Goal: Task Accomplishment & Management: Manage account settings

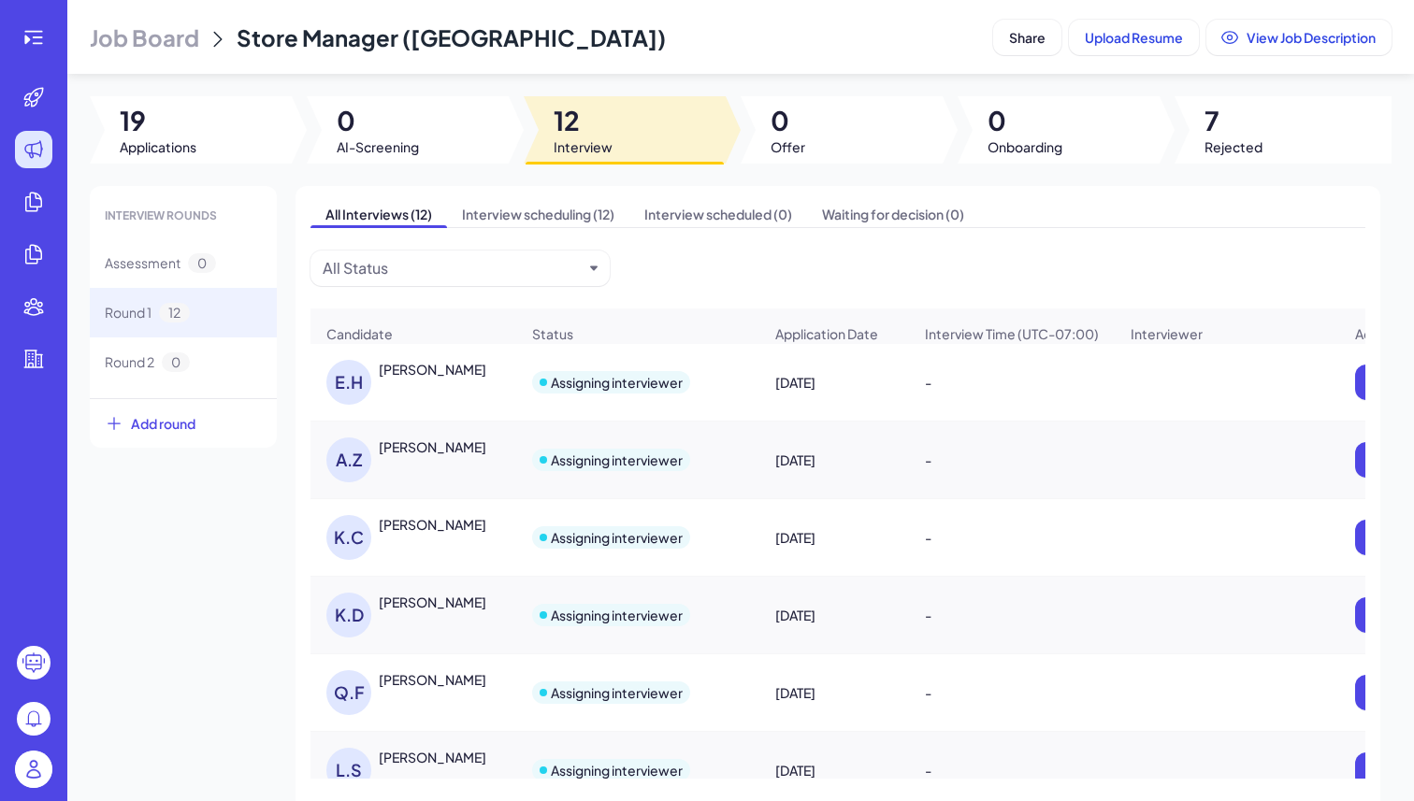
click at [168, 24] on span "Job Board" at bounding box center [144, 37] width 109 height 30
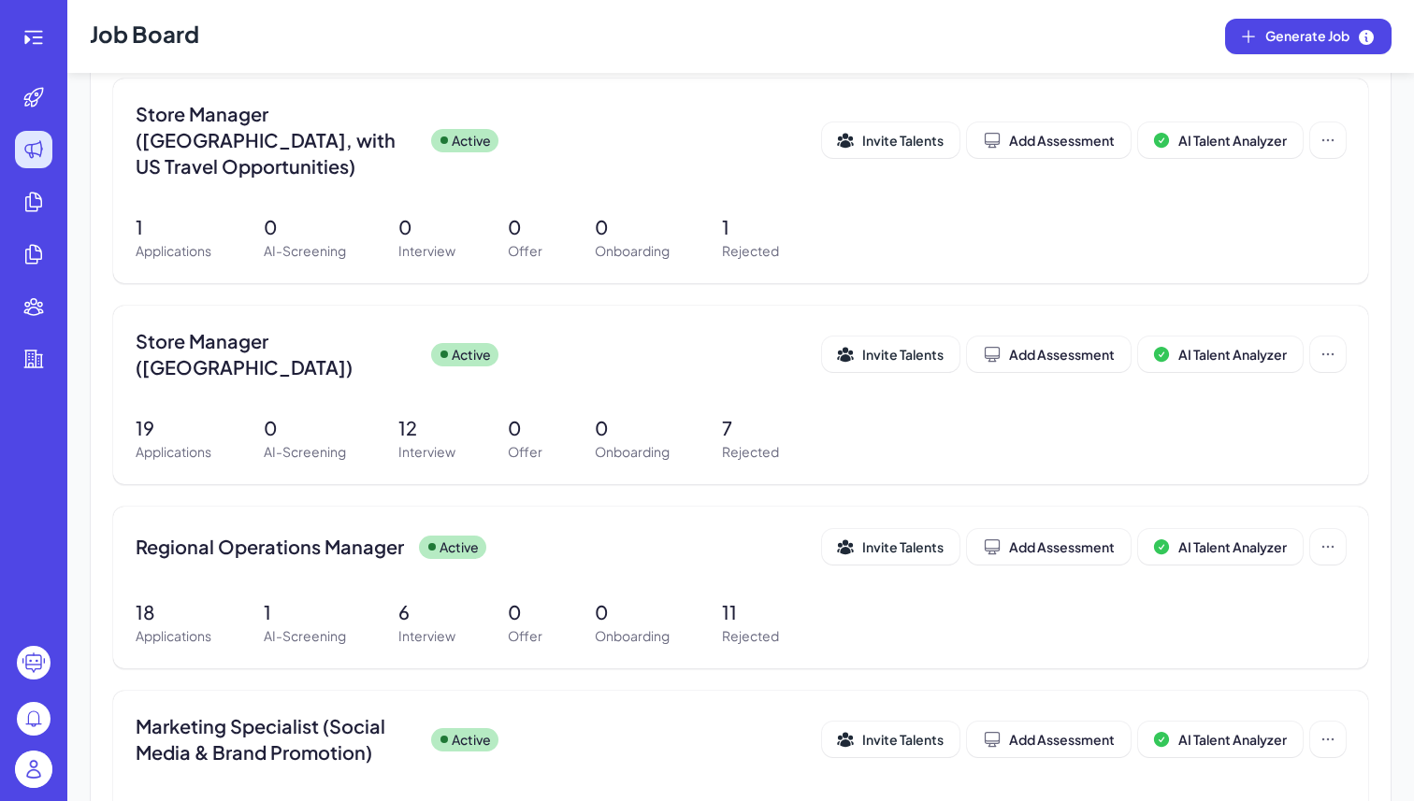
scroll to position [907, 0]
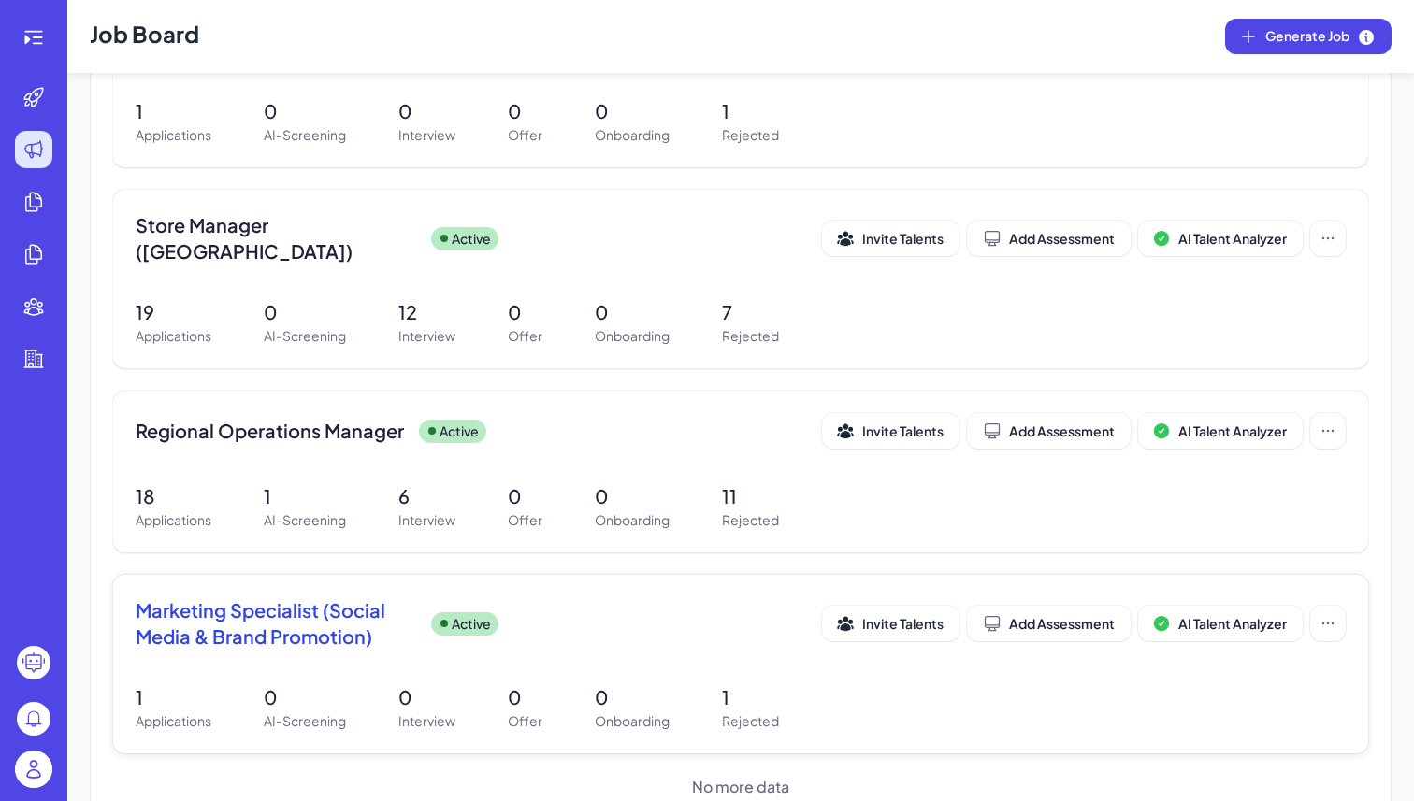
click at [267, 598] on span "Marketing Specialist (Social Media & Brand Promotion)" at bounding box center [276, 624] width 281 height 52
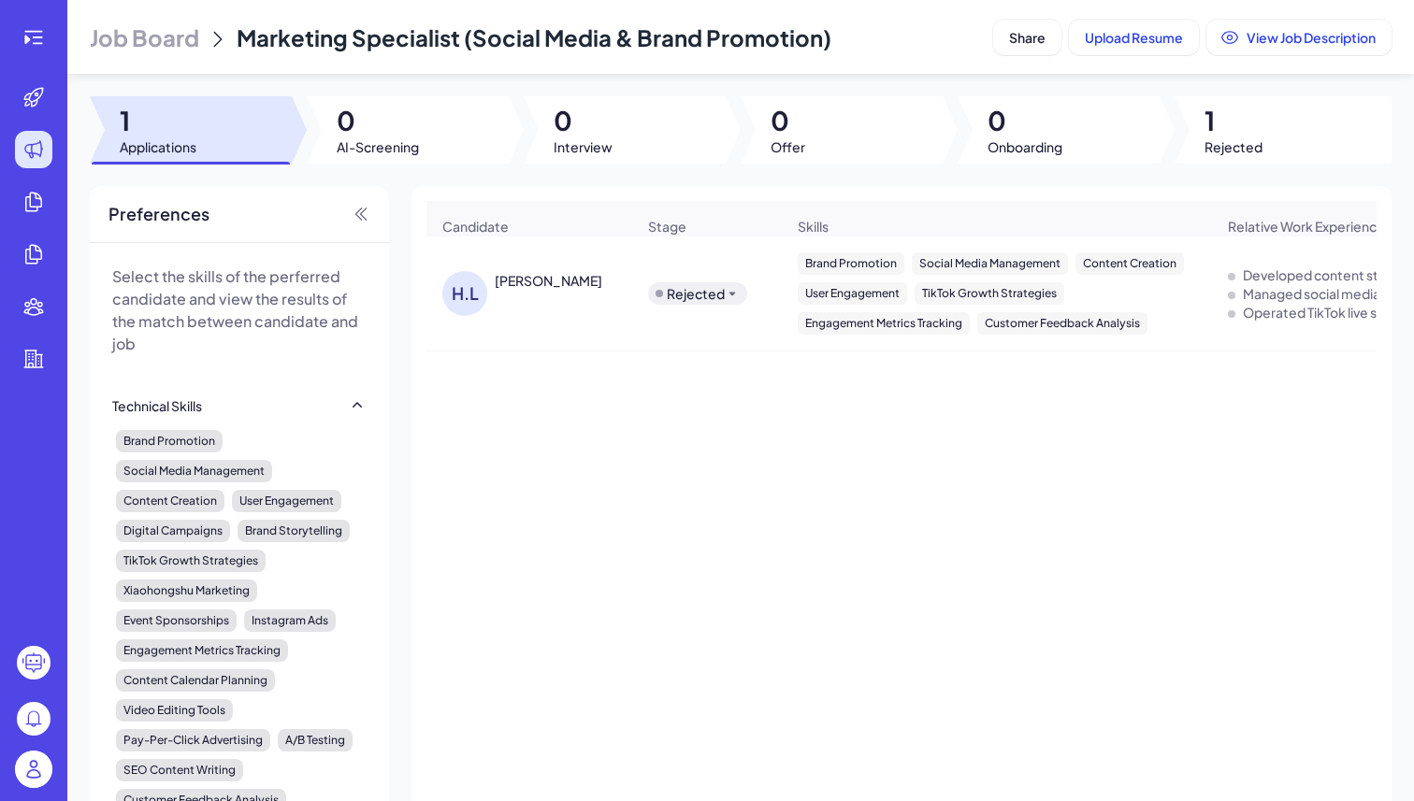
click at [600, 444] on div "H.L Habaiah Li Rejected Brand Promotion Social Media Management Content Creatio…" at bounding box center [901, 531] width 950 height 589
click at [573, 491] on div "H.L Habaiah Li Rejected Brand Promotion Social Media Management Content Creatio…" at bounding box center [901, 531] width 950 height 589
click at [37, 758] on img at bounding box center [33, 769] width 37 height 37
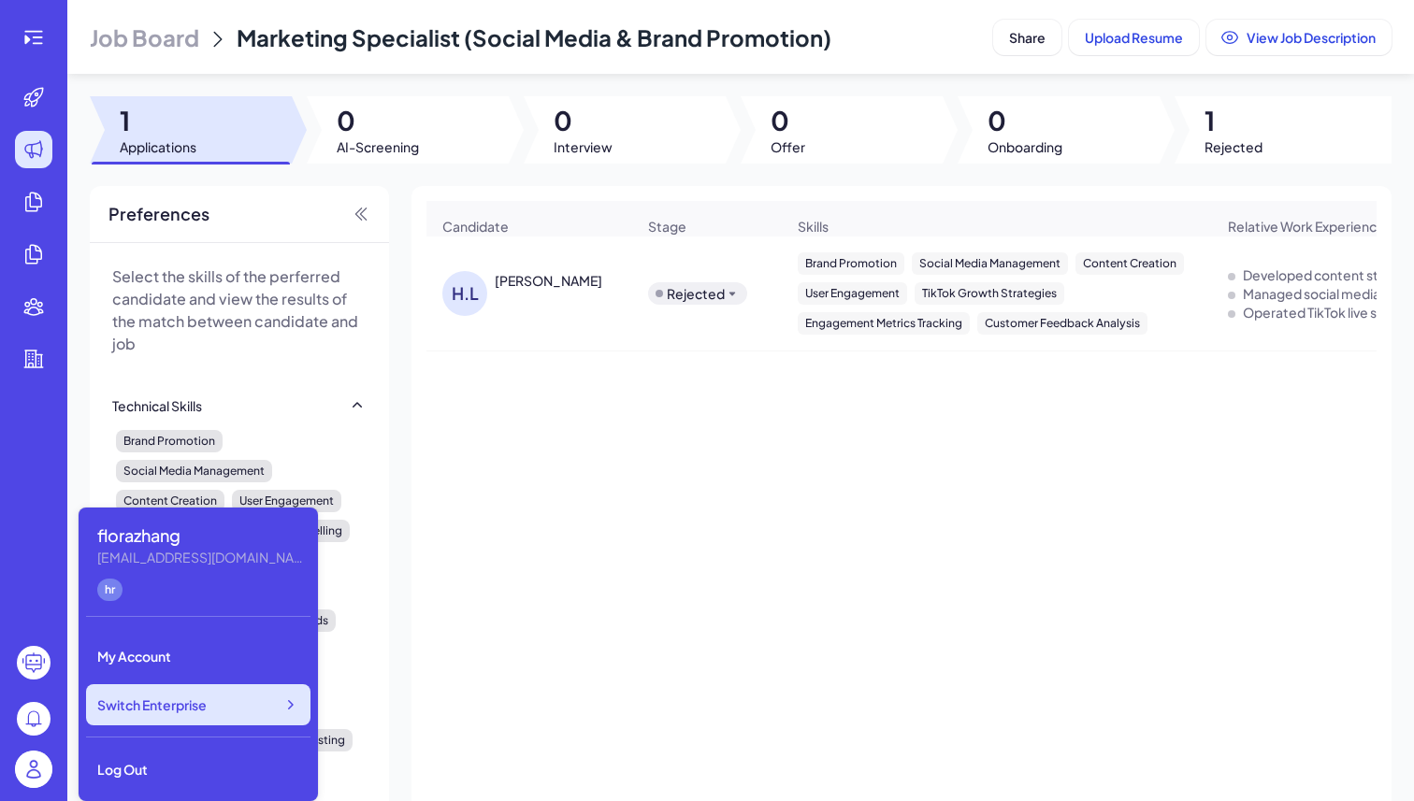
click at [206, 710] on span "Switch Enterprise" at bounding box center [151, 705] width 109 height 19
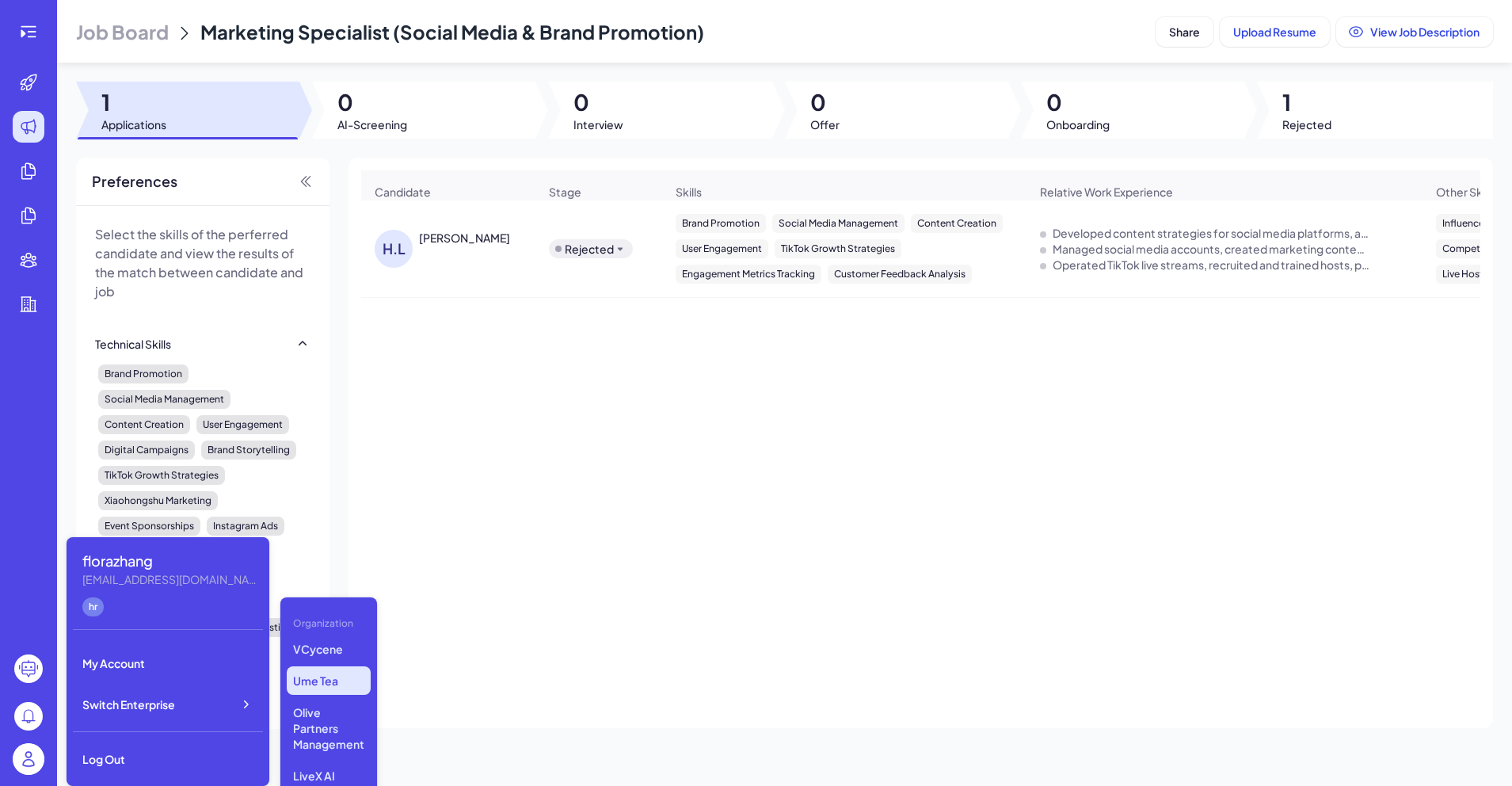
scroll to position [133, 0]
click at [313, 678] on p "Olive Partners Management" at bounding box center [329, 727] width 84 height 60
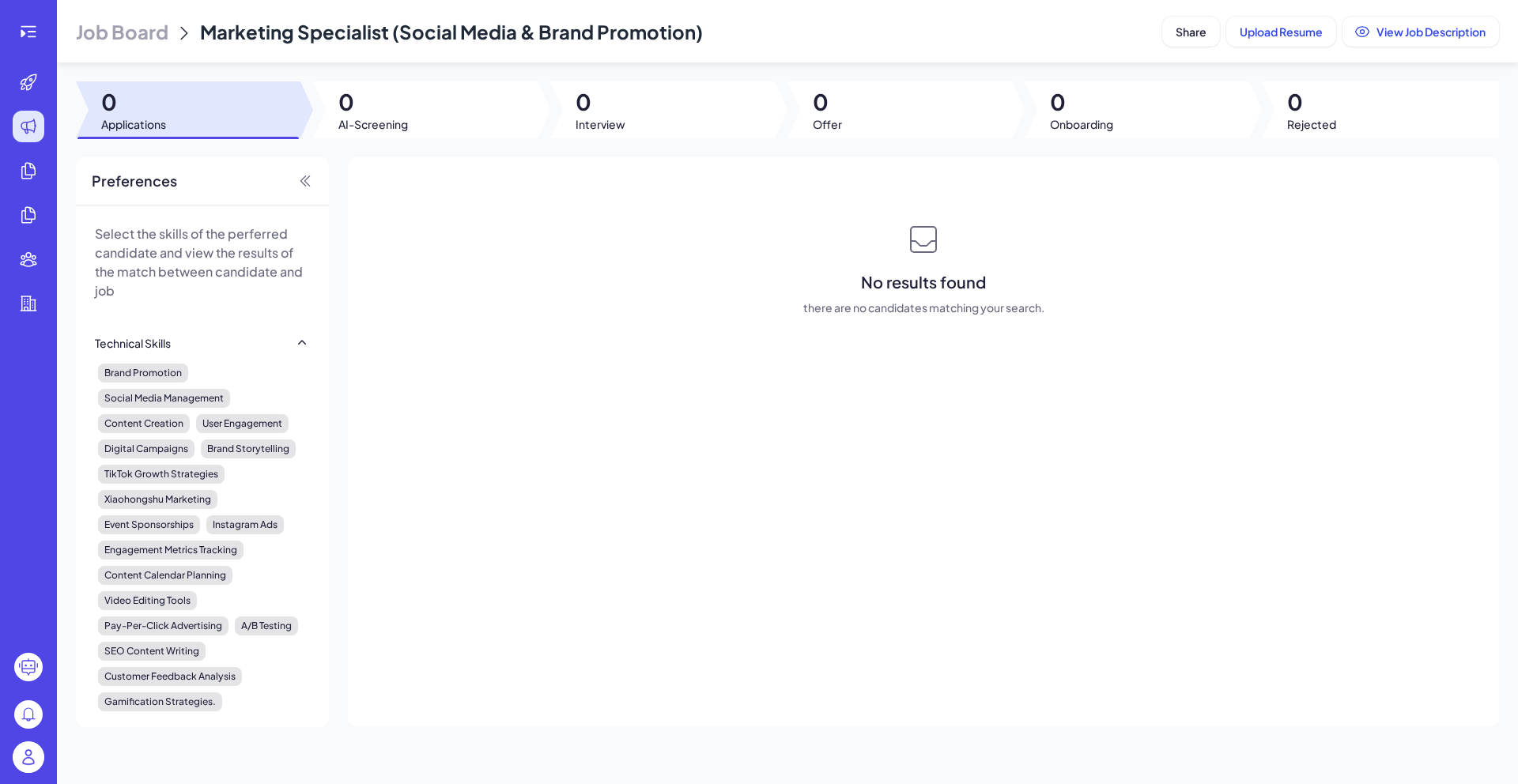
click at [139, 27] on span "Job Board" at bounding box center [122, 31] width 92 height 25
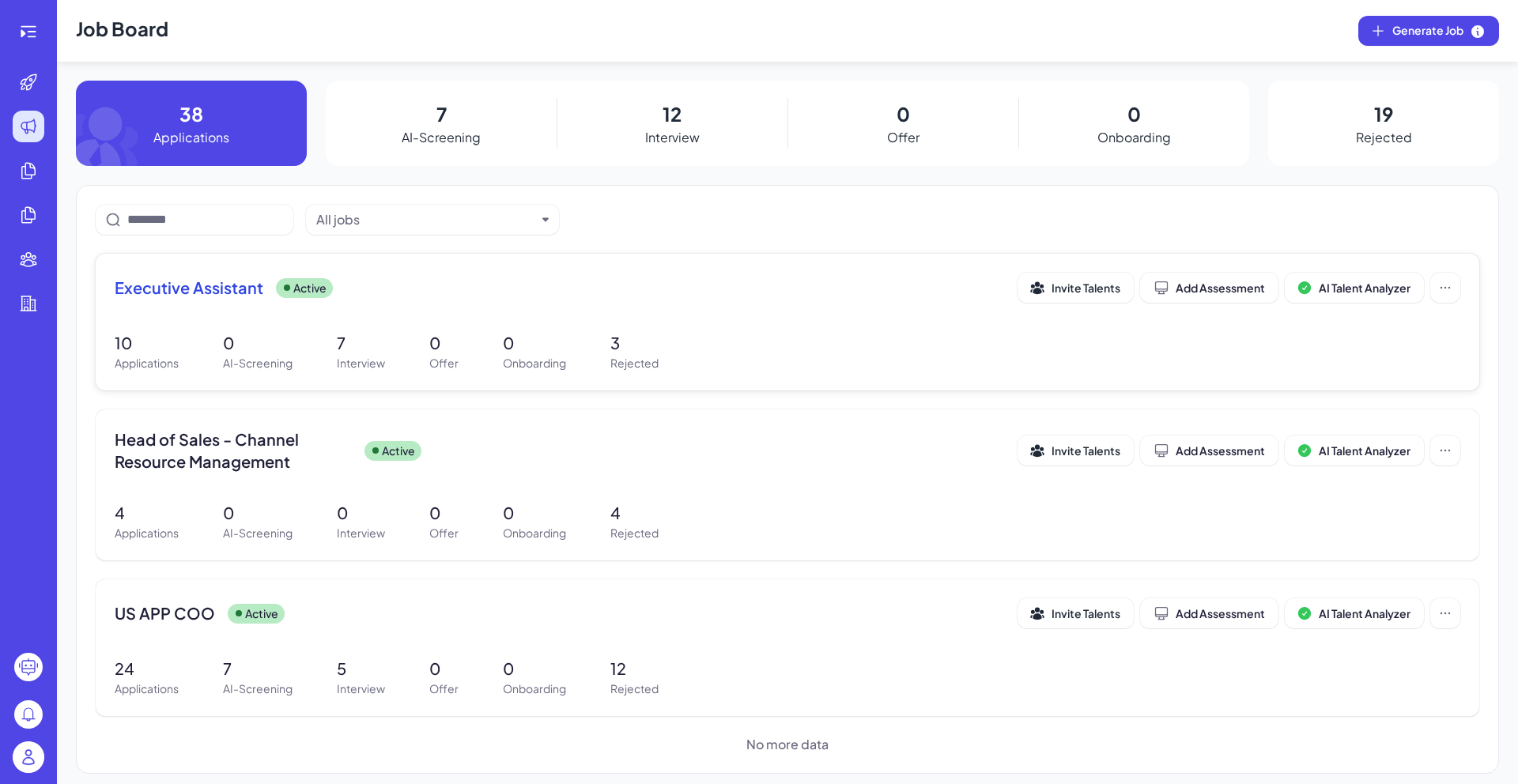
click at [358, 346] on p "7" at bounding box center [360, 343] width 48 height 24
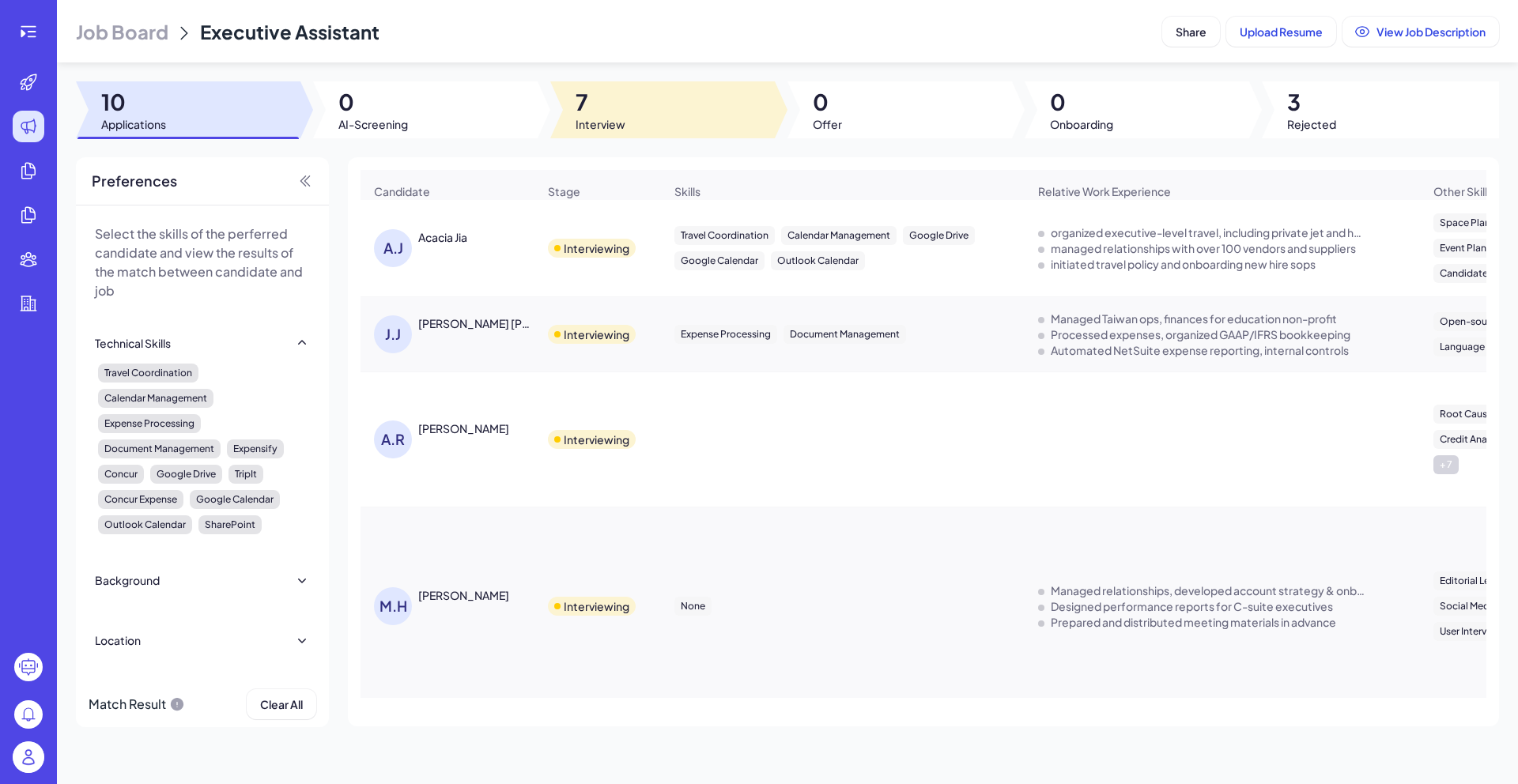
click at [665, 104] on div at bounding box center [663, 109] width 225 height 57
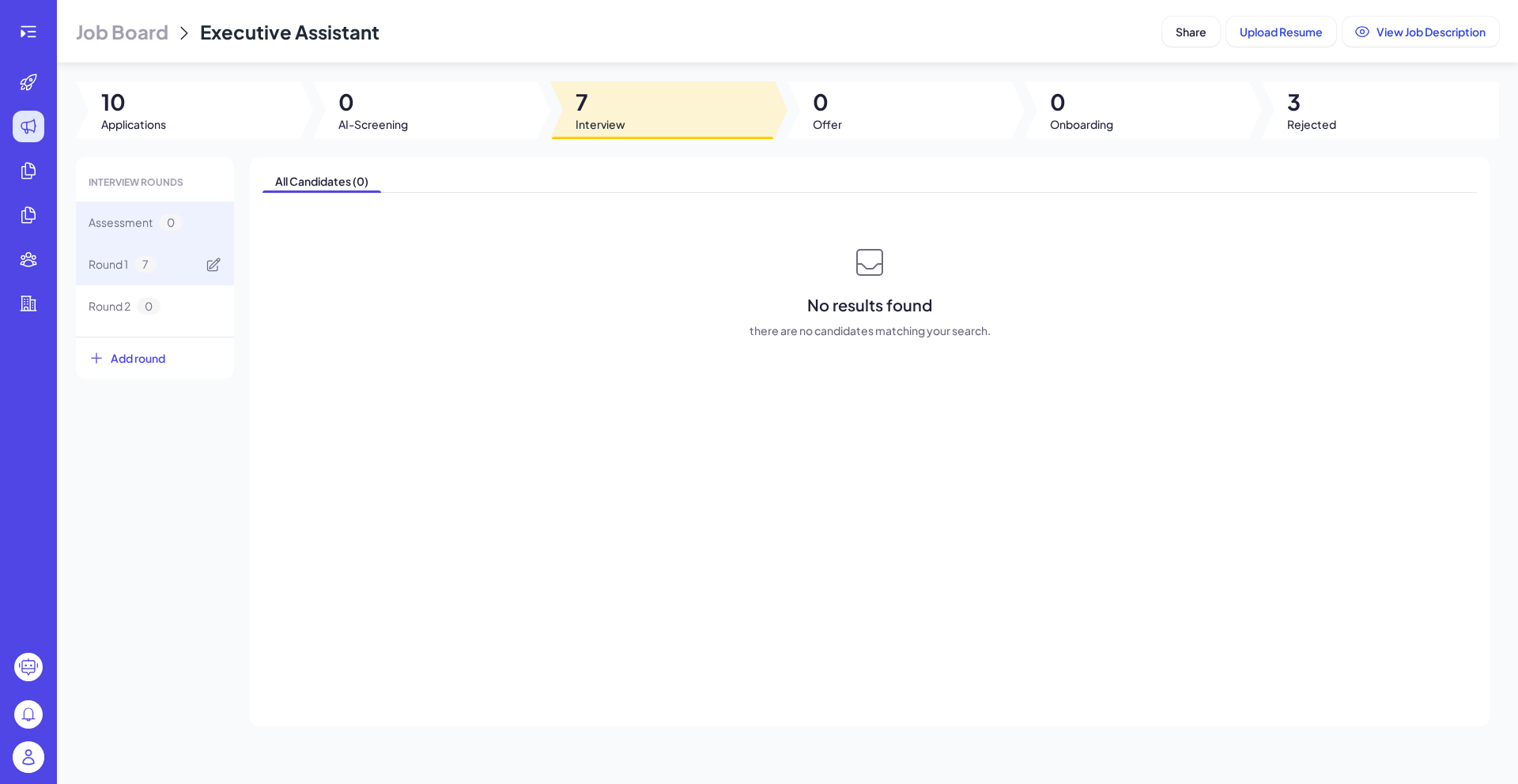
click at [163, 266] on div "Round 1 7" at bounding box center [155, 264] width 158 height 42
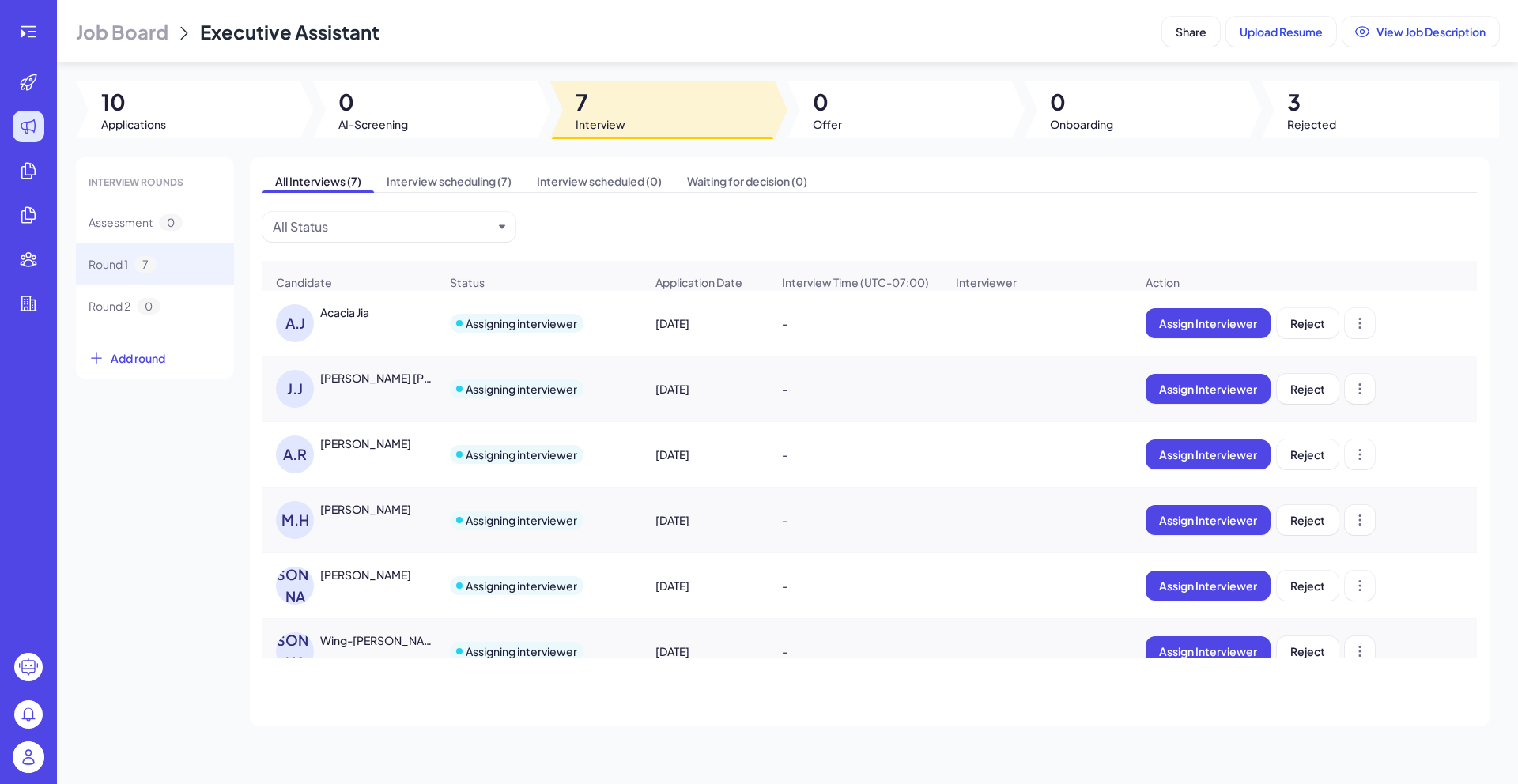
click at [389, 333] on div "A.J Acacia Jia" at bounding box center [357, 323] width 163 height 38
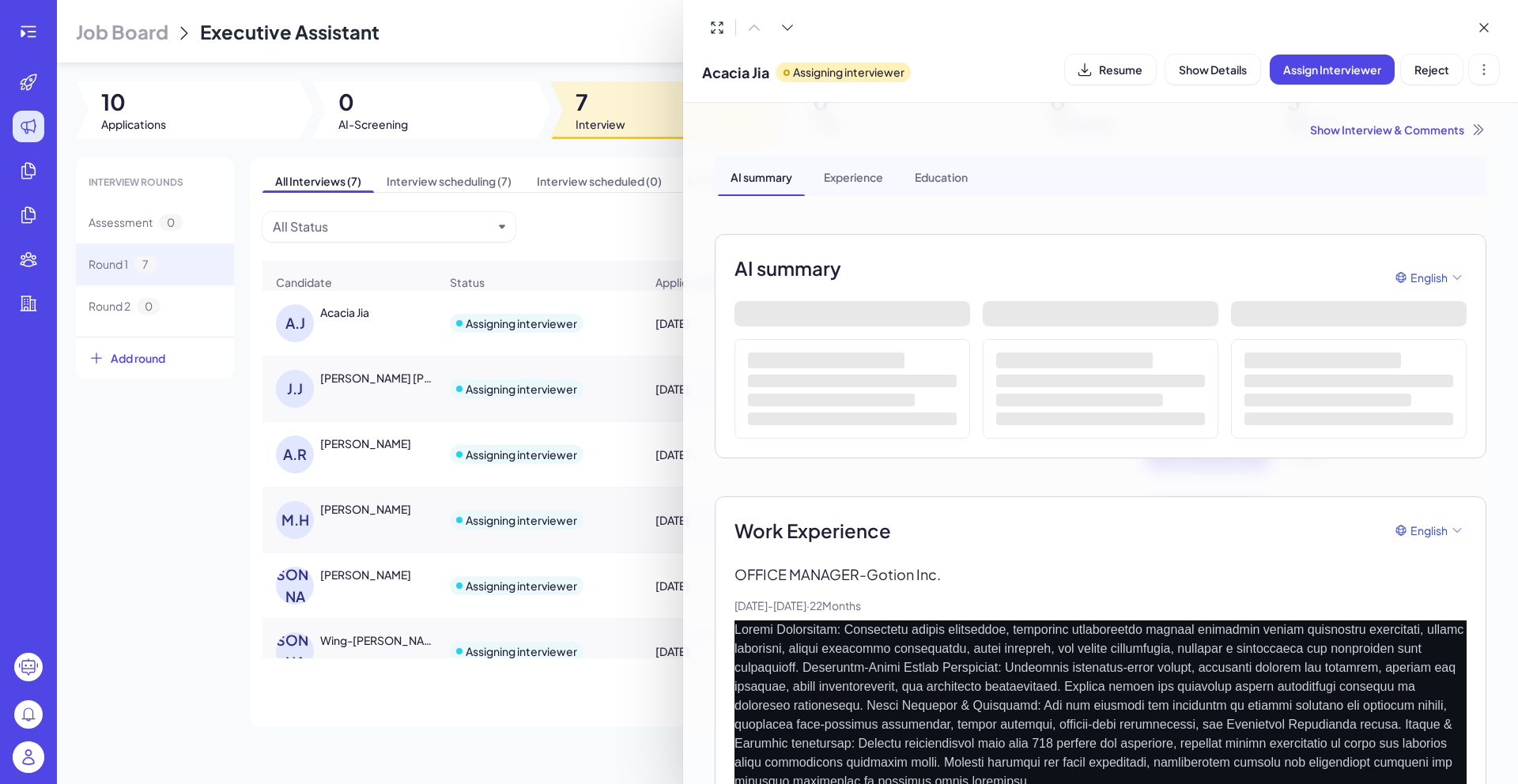
click at [370, 411] on div at bounding box center [759, 392] width 1518 height 784
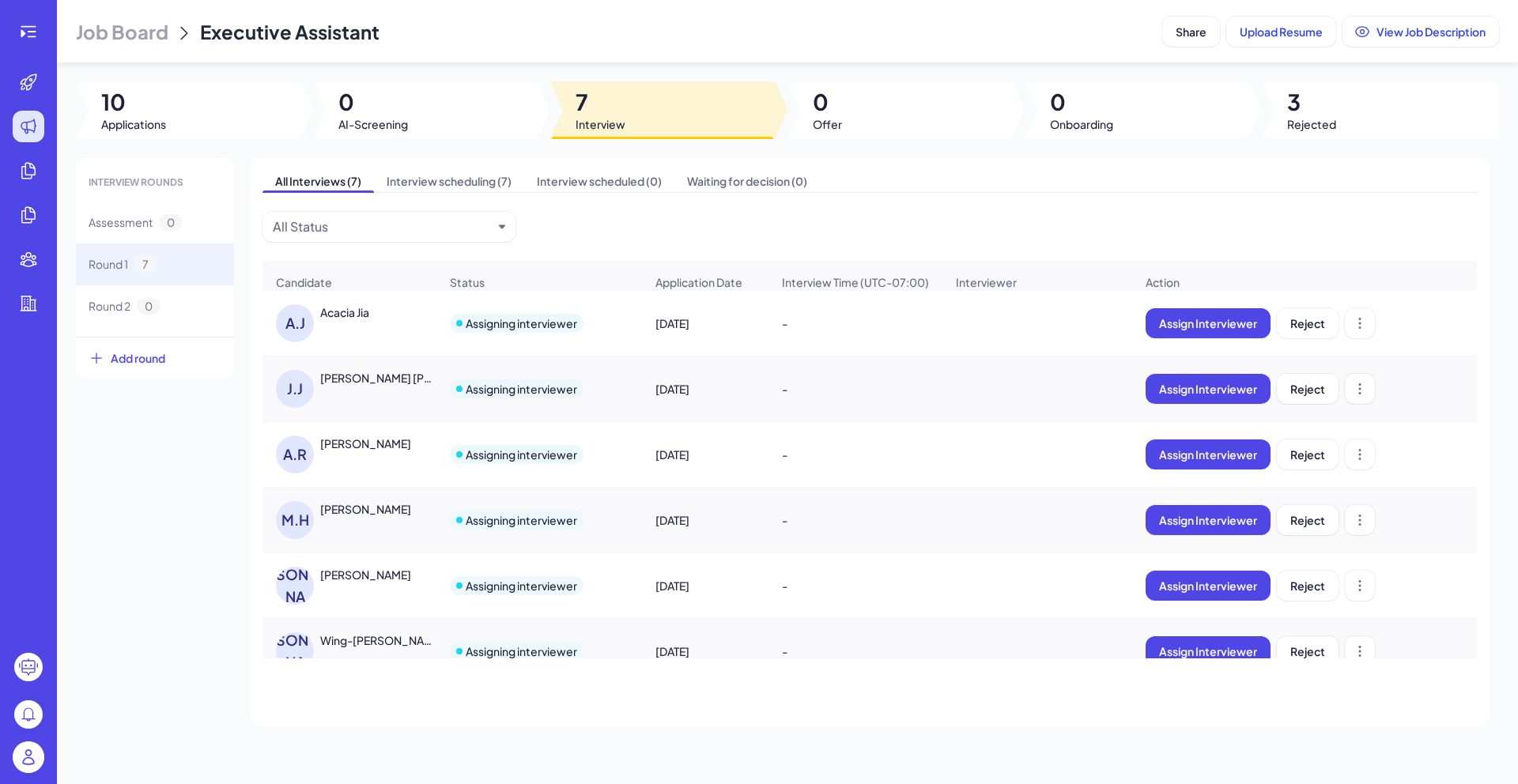
click at [359, 396] on div "[PERSON_NAME] [PERSON_NAME]" at bounding box center [357, 389] width 163 height 38
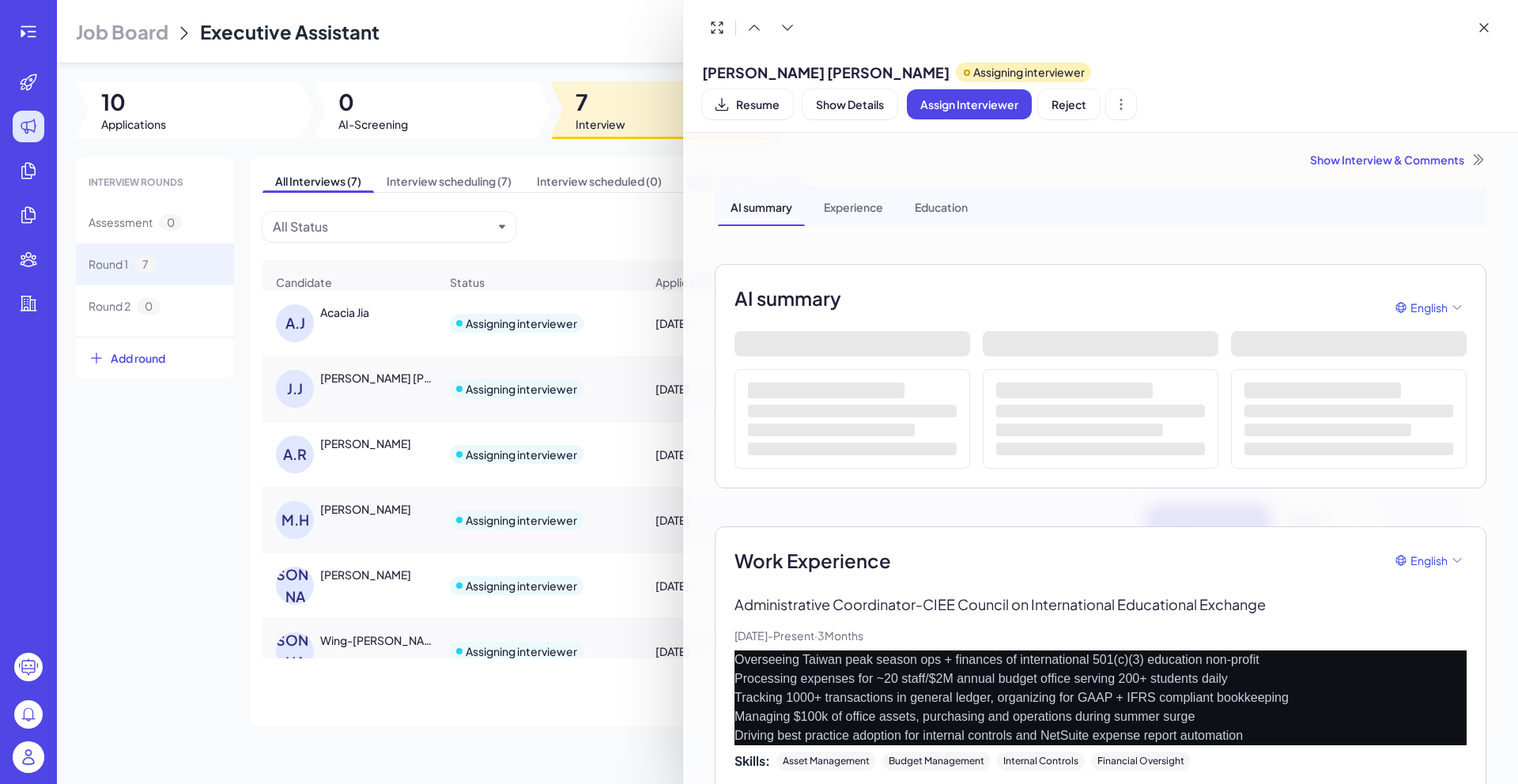
click at [408, 460] on div at bounding box center [759, 392] width 1518 height 784
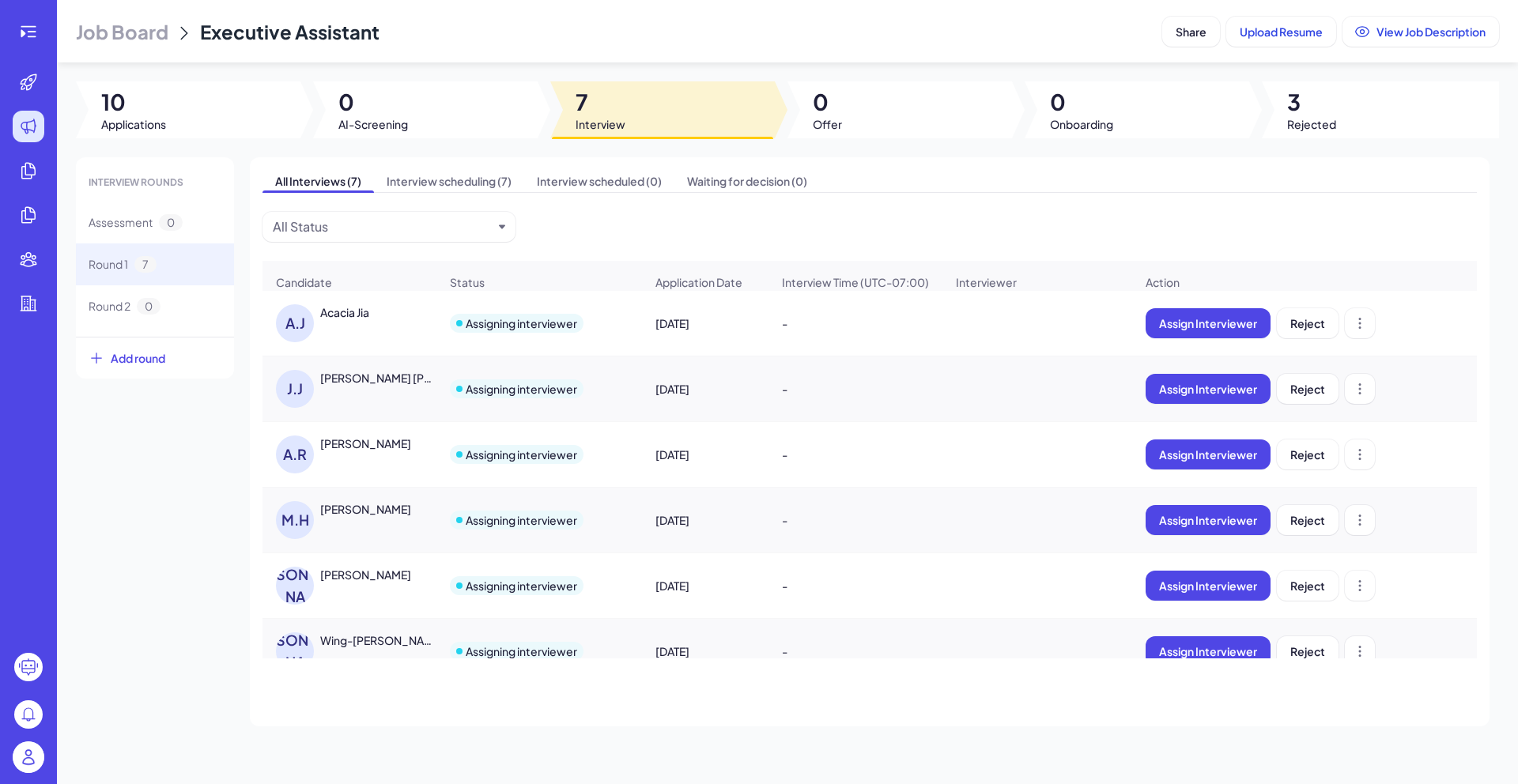
click at [357, 451] on div "[PERSON_NAME]" at bounding box center [366, 443] width 91 height 16
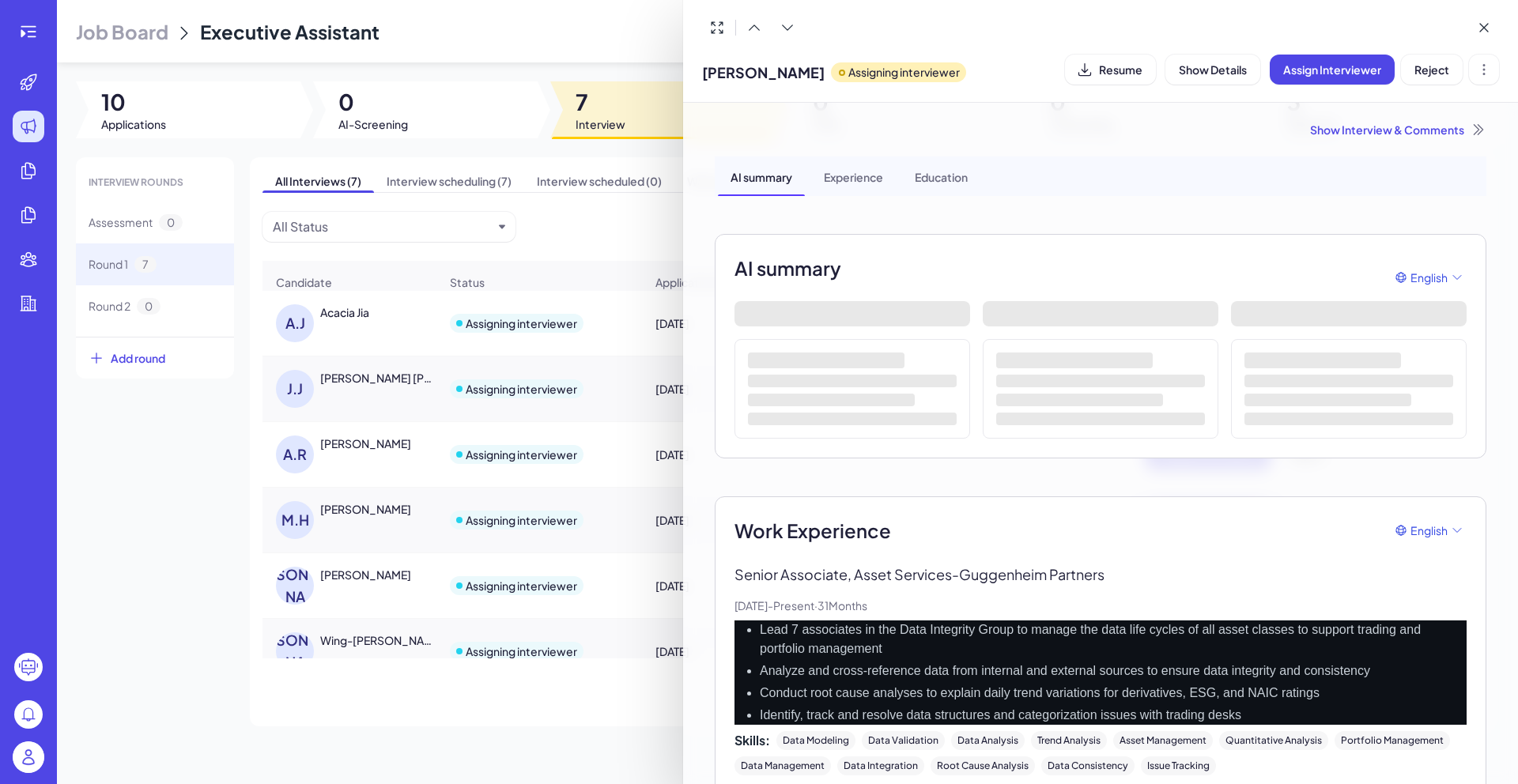
click at [165, 546] on div at bounding box center [759, 392] width 1518 height 784
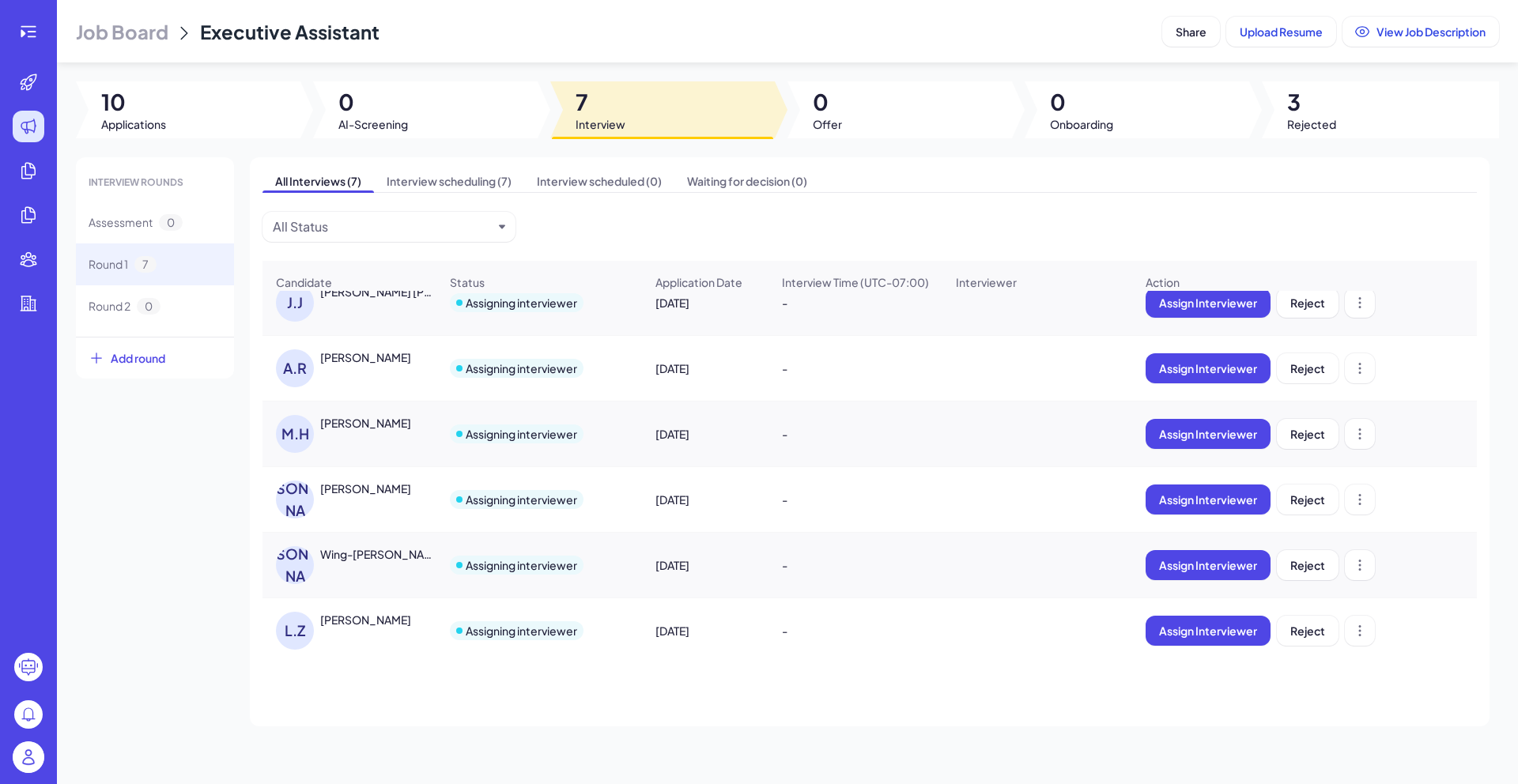
scroll to position [101, 0]
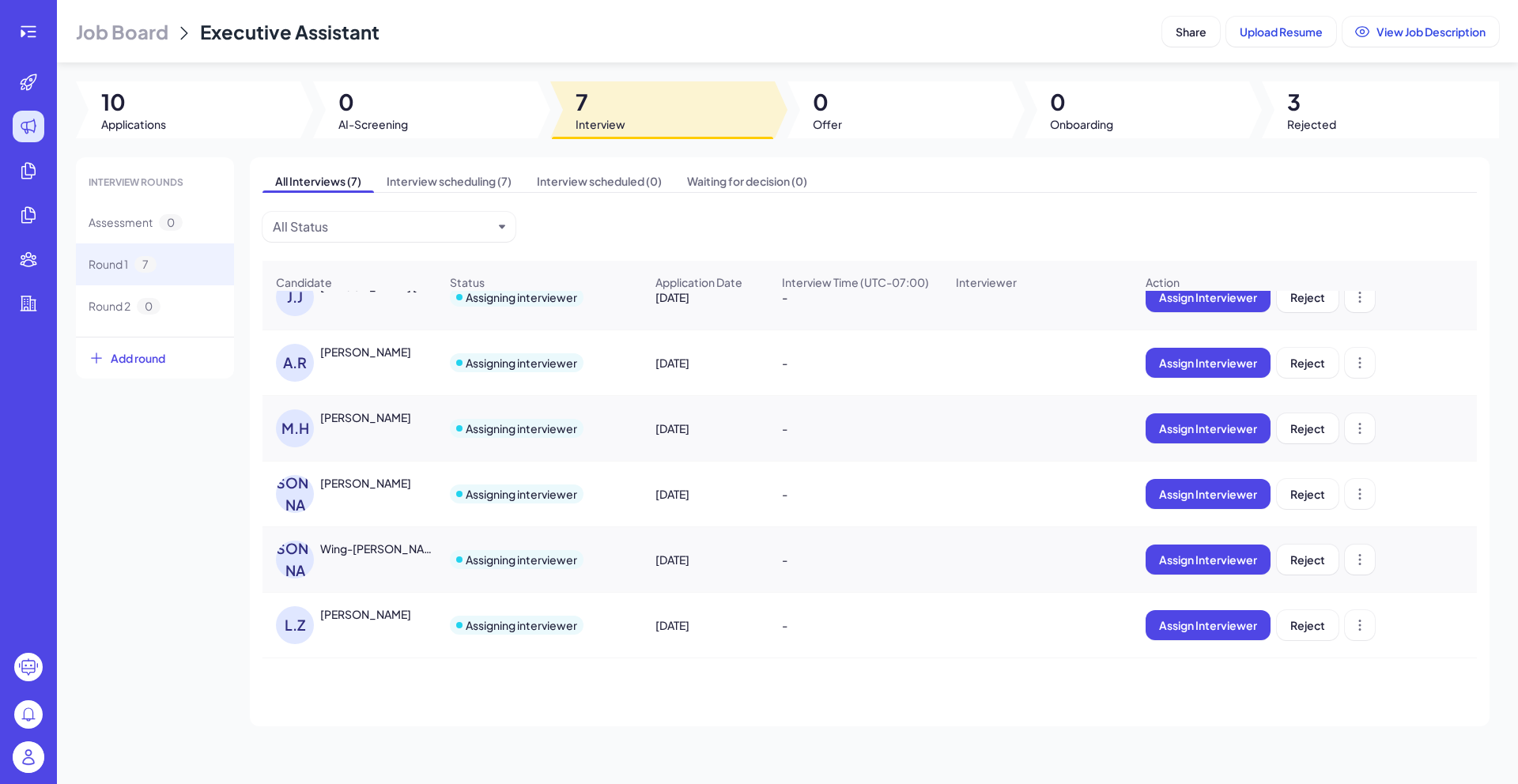
click at [369, 542] on div "Wing-[PERSON_NAME]" at bounding box center [379, 548] width 117 height 16
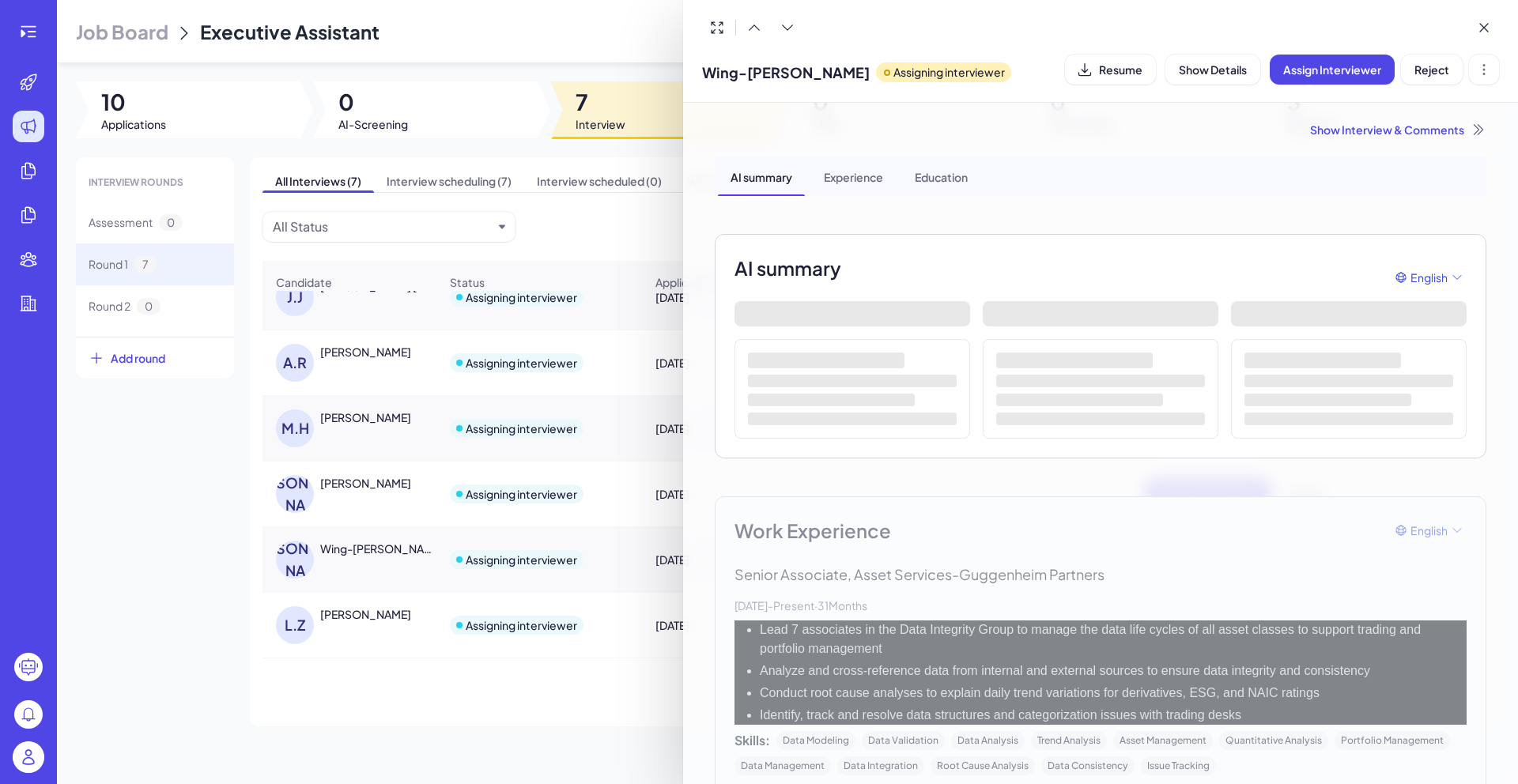
click at [155, 520] on div at bounding box center [759, 392] width 1518 height 784
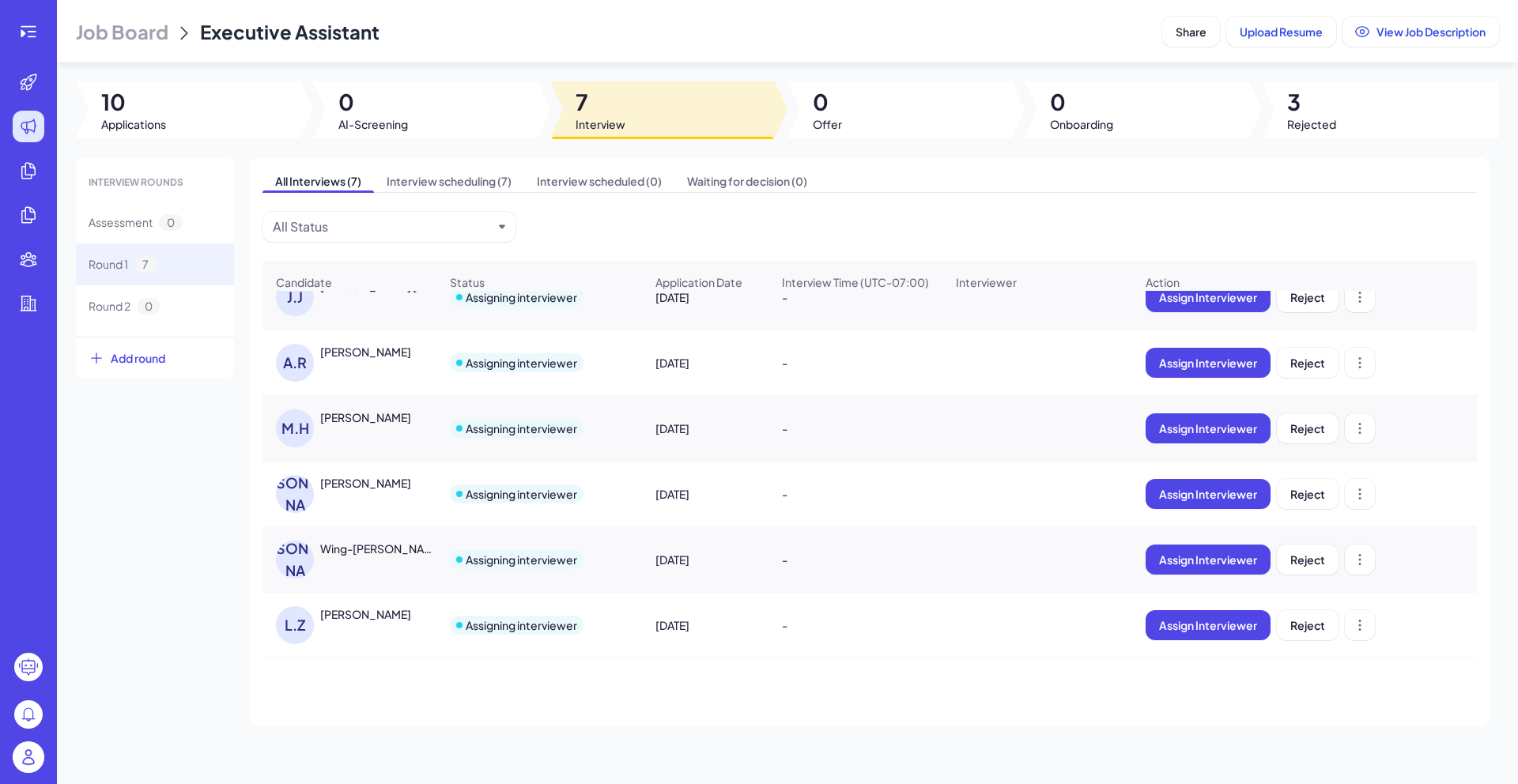
click at [35, 754] on img at bounding box center [28, 756] width 31 height 31
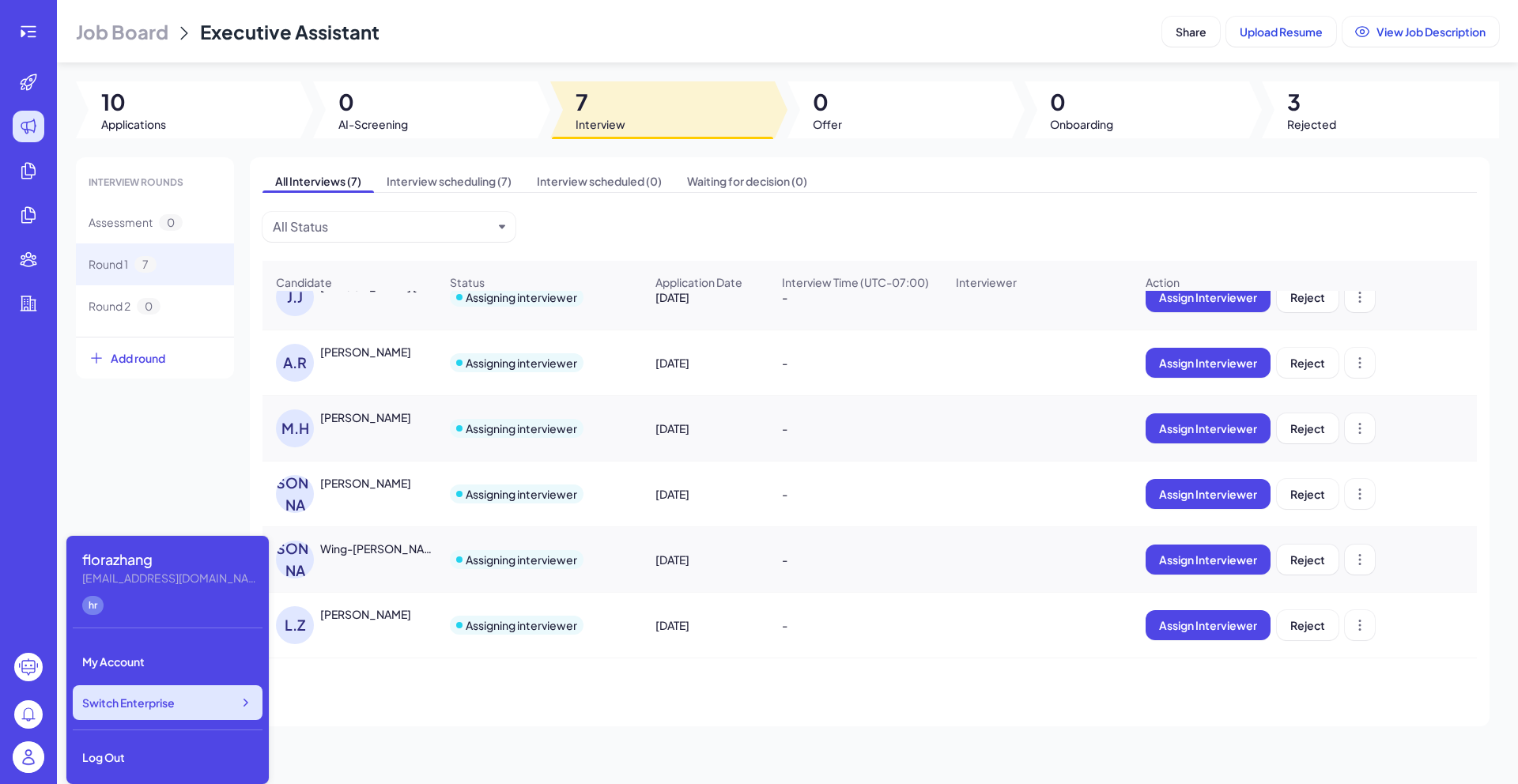
click at [127, 706] on span "Switch Enterprise" at bounding box center [128, 702] width 92 height 16
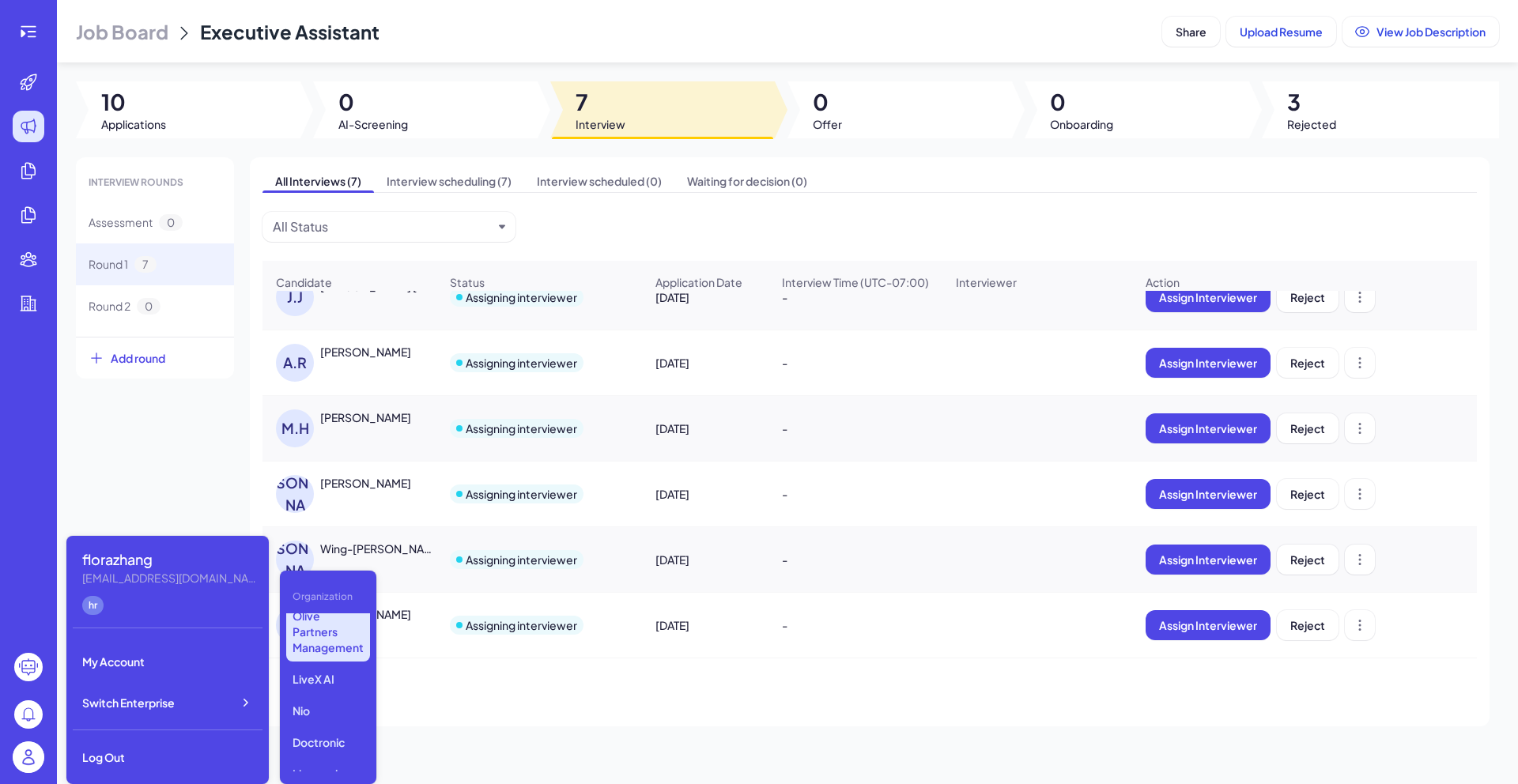
scroll to position [218, 0]
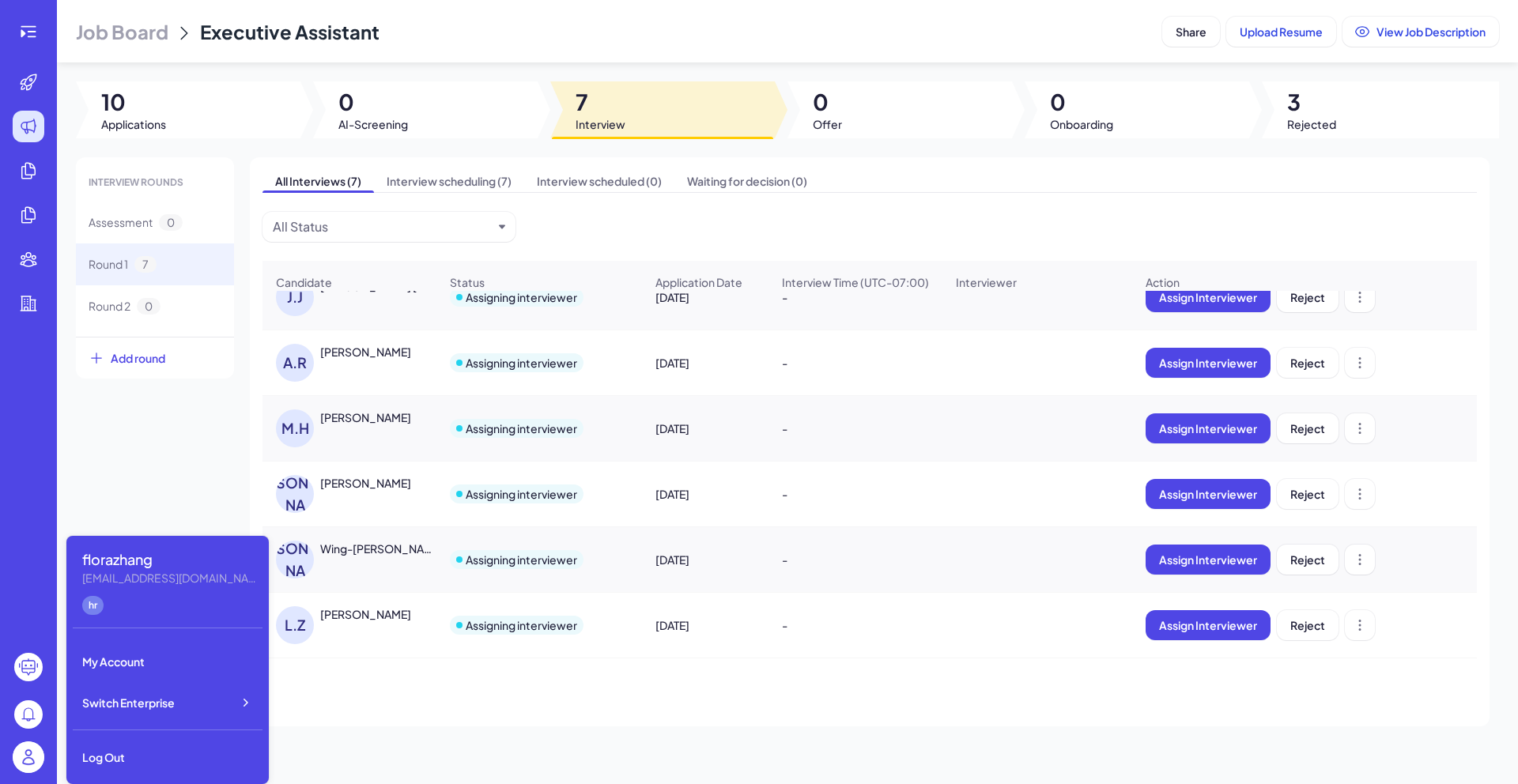
click at [482, 711] on div "All Interviews (7) Interview scheduling (7) Interview scheduled (0) Waiting for…" at bounding box center [870, 441] width 1239 height 569
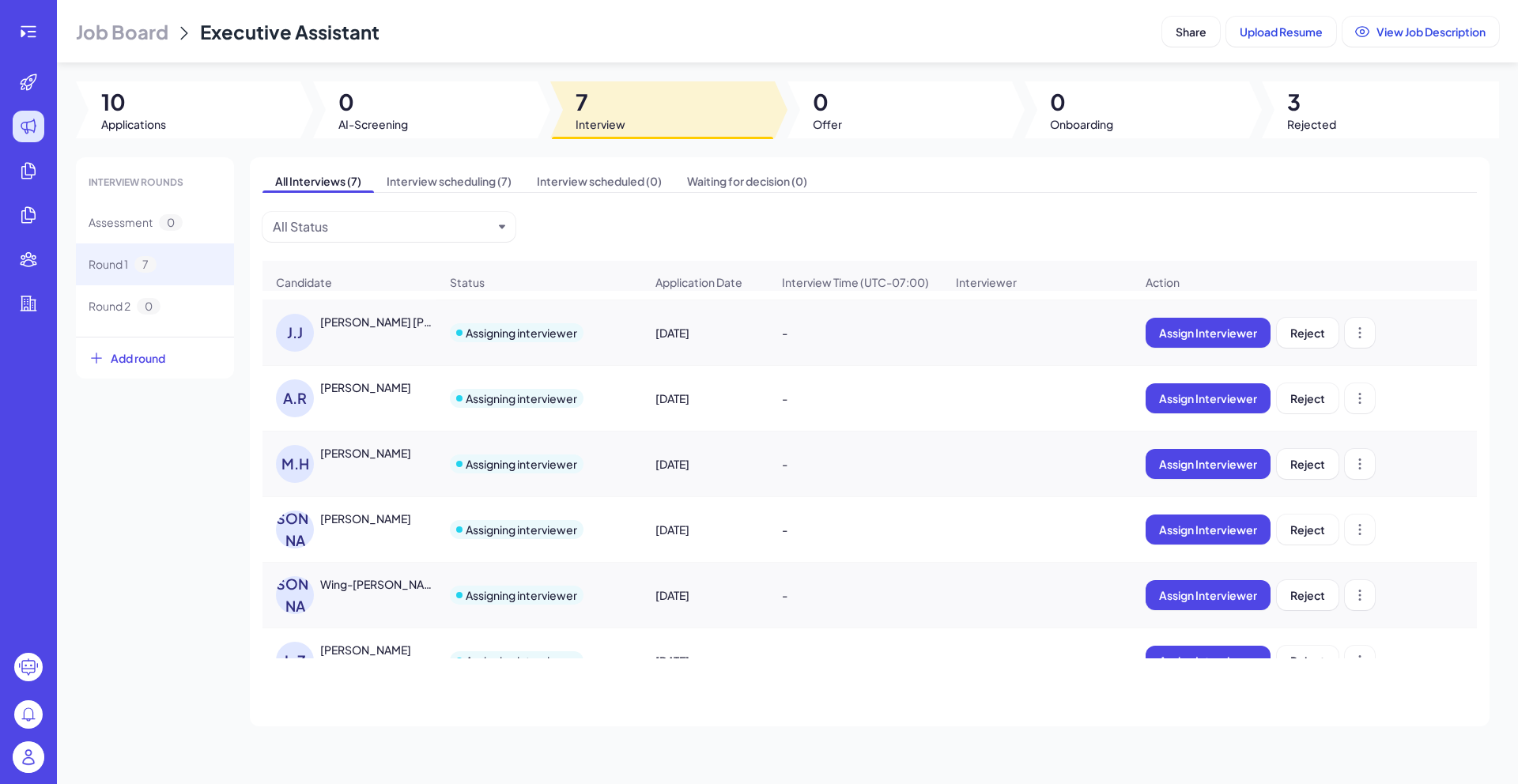
scroll to position [0, 0]
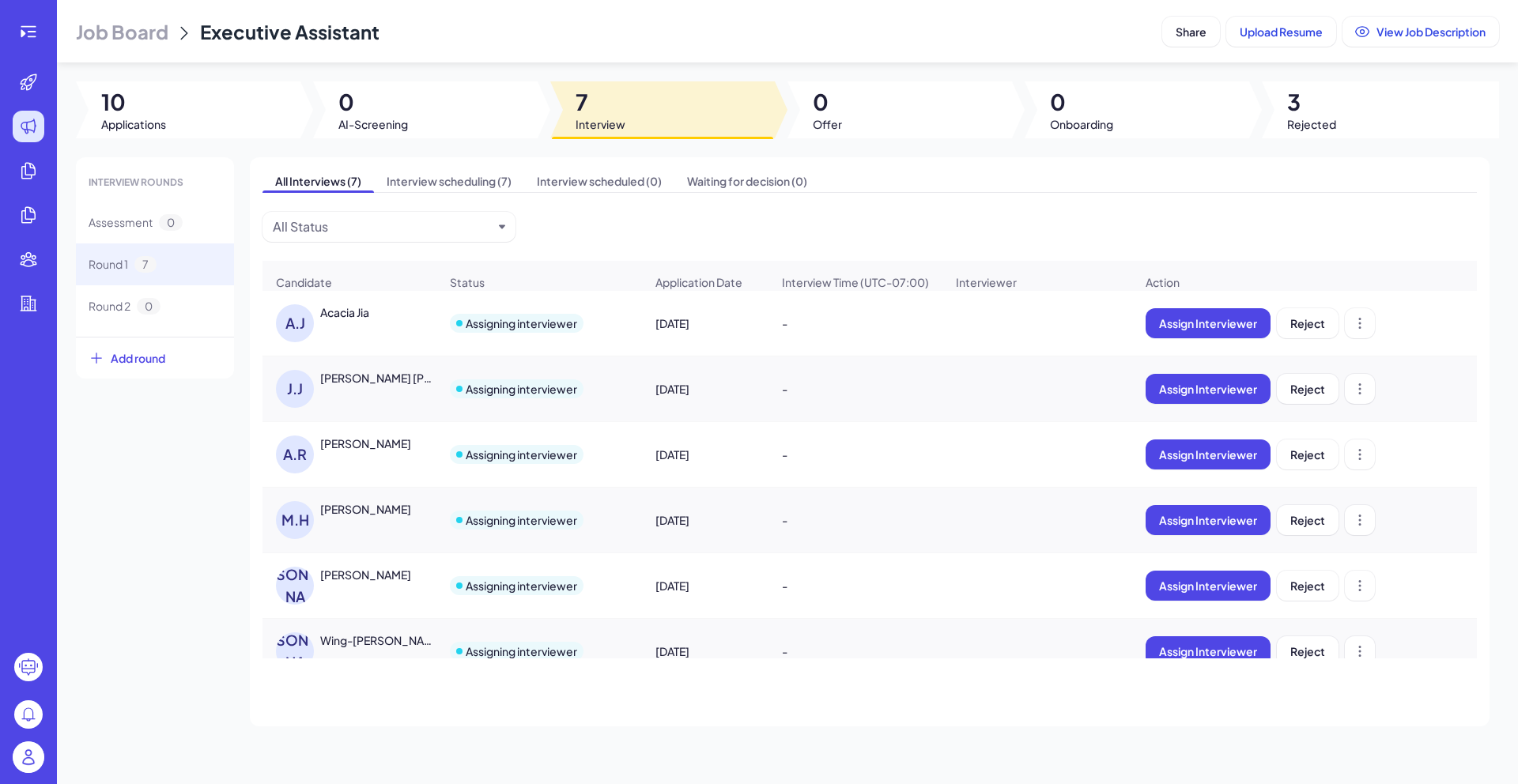
click at [143, 25] on span "Job Board" at bounding box center [122, 31] width 92 height 25
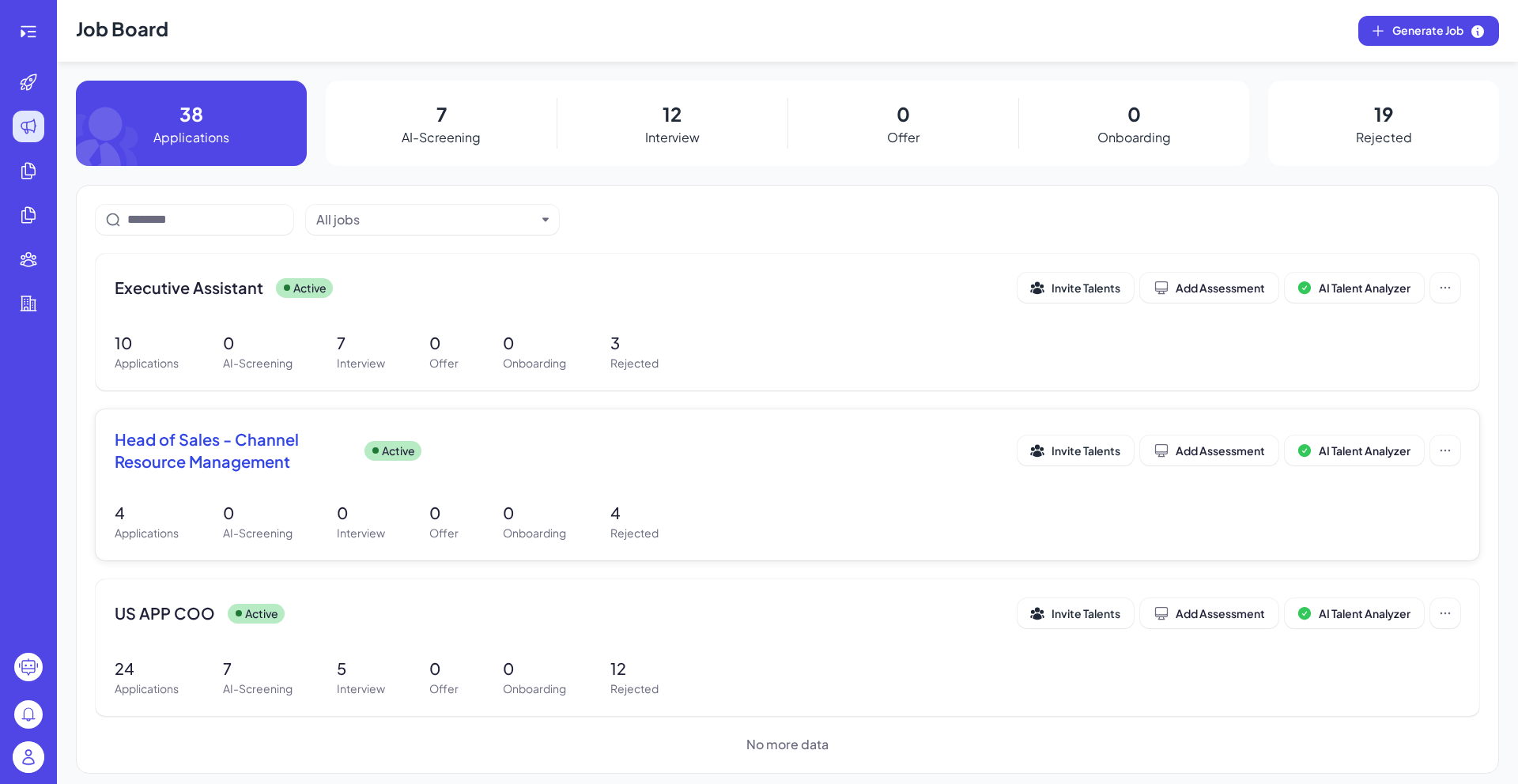
click at [237, 444] on span "Head of Sales - Channel Resource Management" at bounding box center [233, 450] width 238 height 44
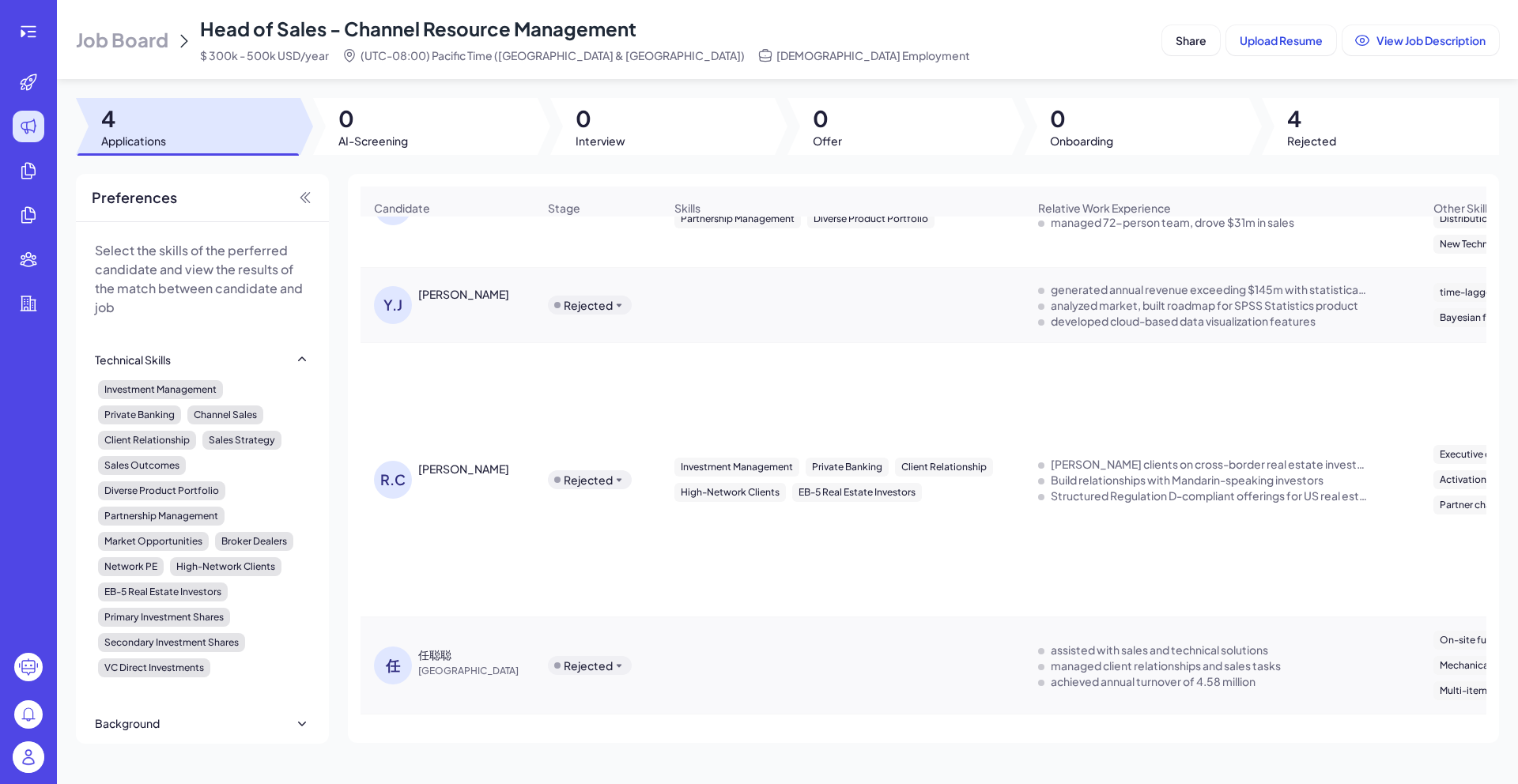
click at [167, 41] on span "Job Board" at bounding box center [122, 40] width 92 height 25
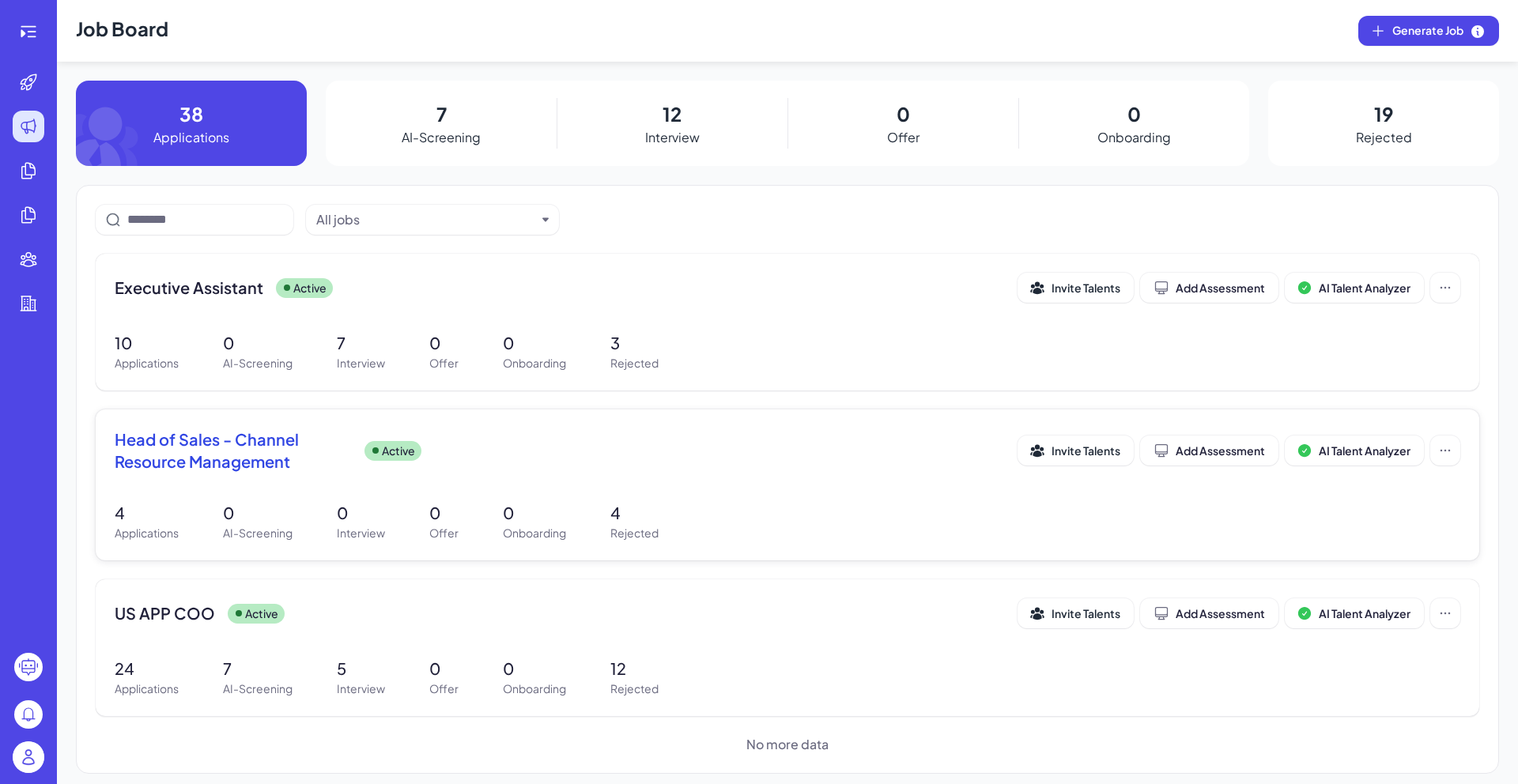
click at [175, 514] on p "4" at bounding box center [147, 513] width 64 height 24
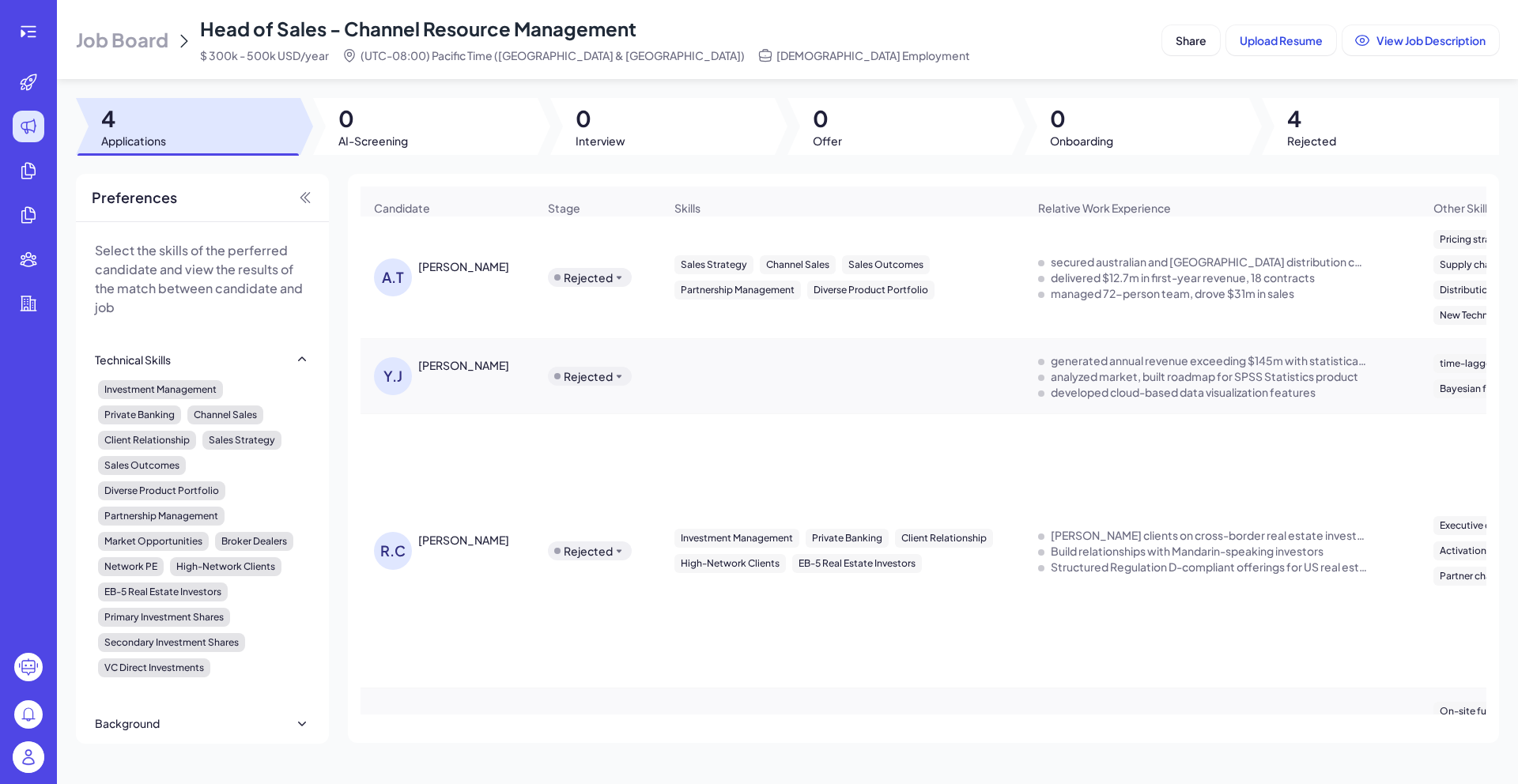
click at [591, 286] on div "Rejected" at bounding box center [589, 277] width 84 height 19
click at [505, 275] on div "[PERSON_NAME]" at bounding box center [478, 266] width 118 height 16
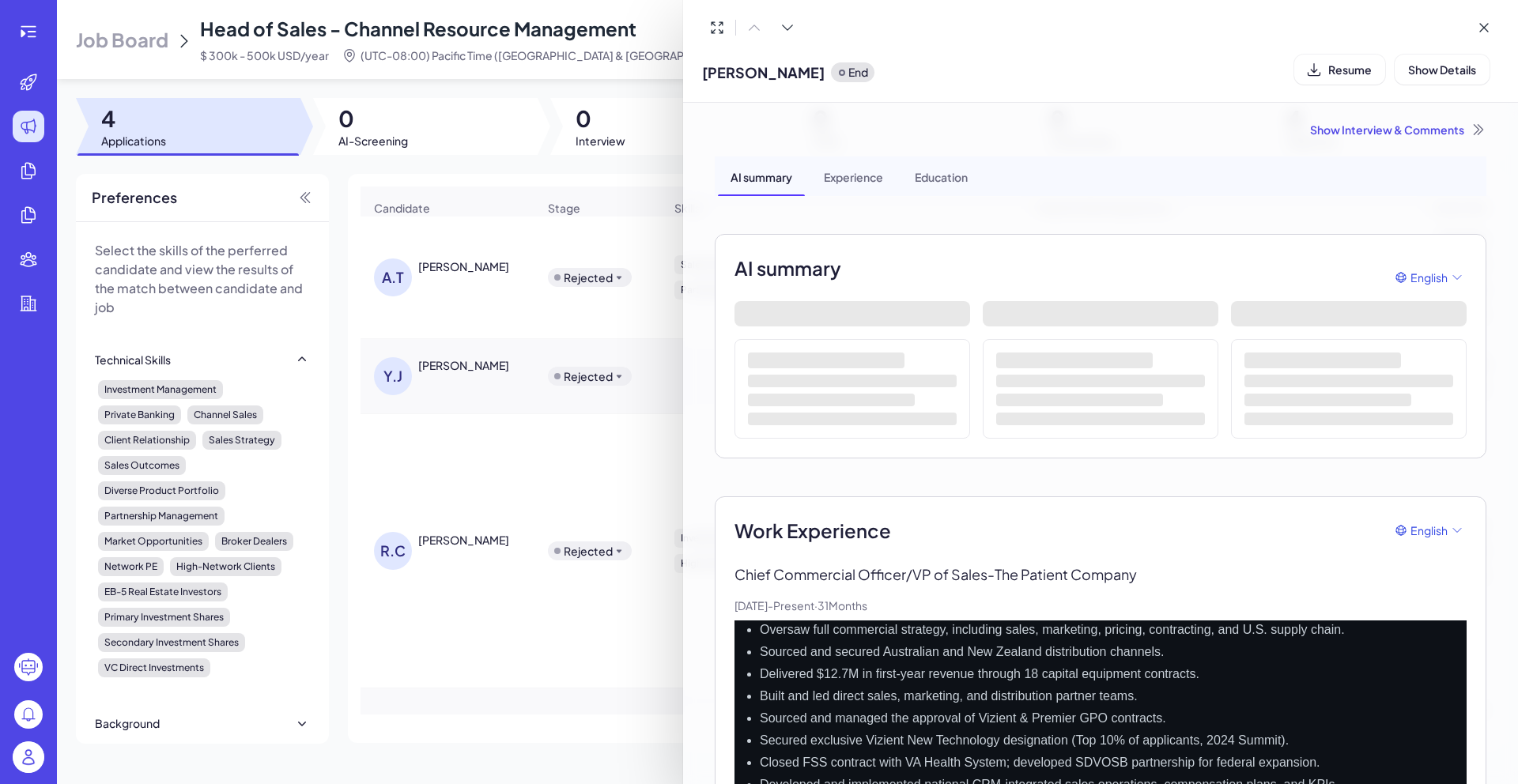
click at [1401, 130] on div "Show Interview & Comments" at bounding box center [1100, 129] width 772 height 16
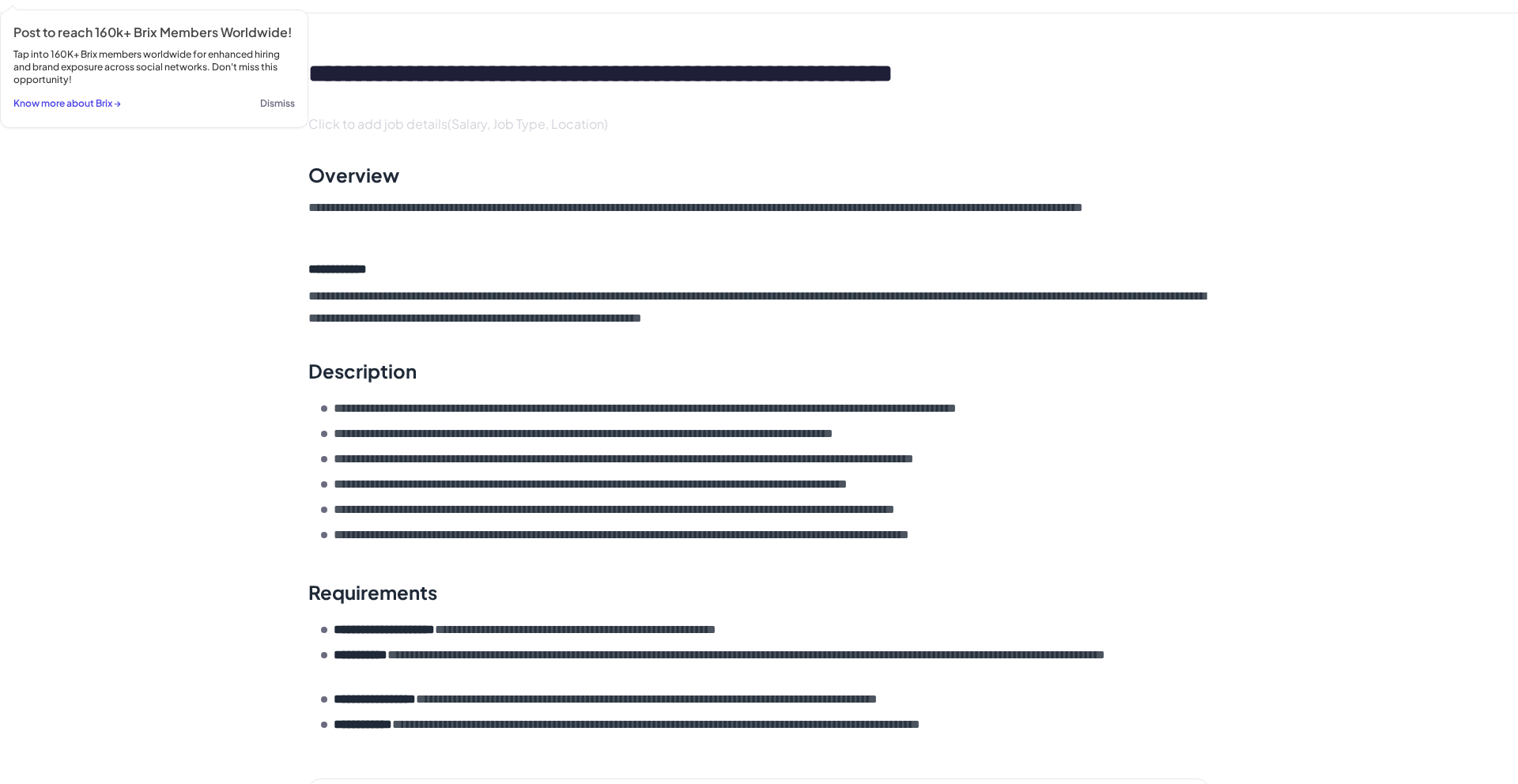
click at [325, 262] on h4 "**********" at bounding box center [759, 270] width 901 height 19
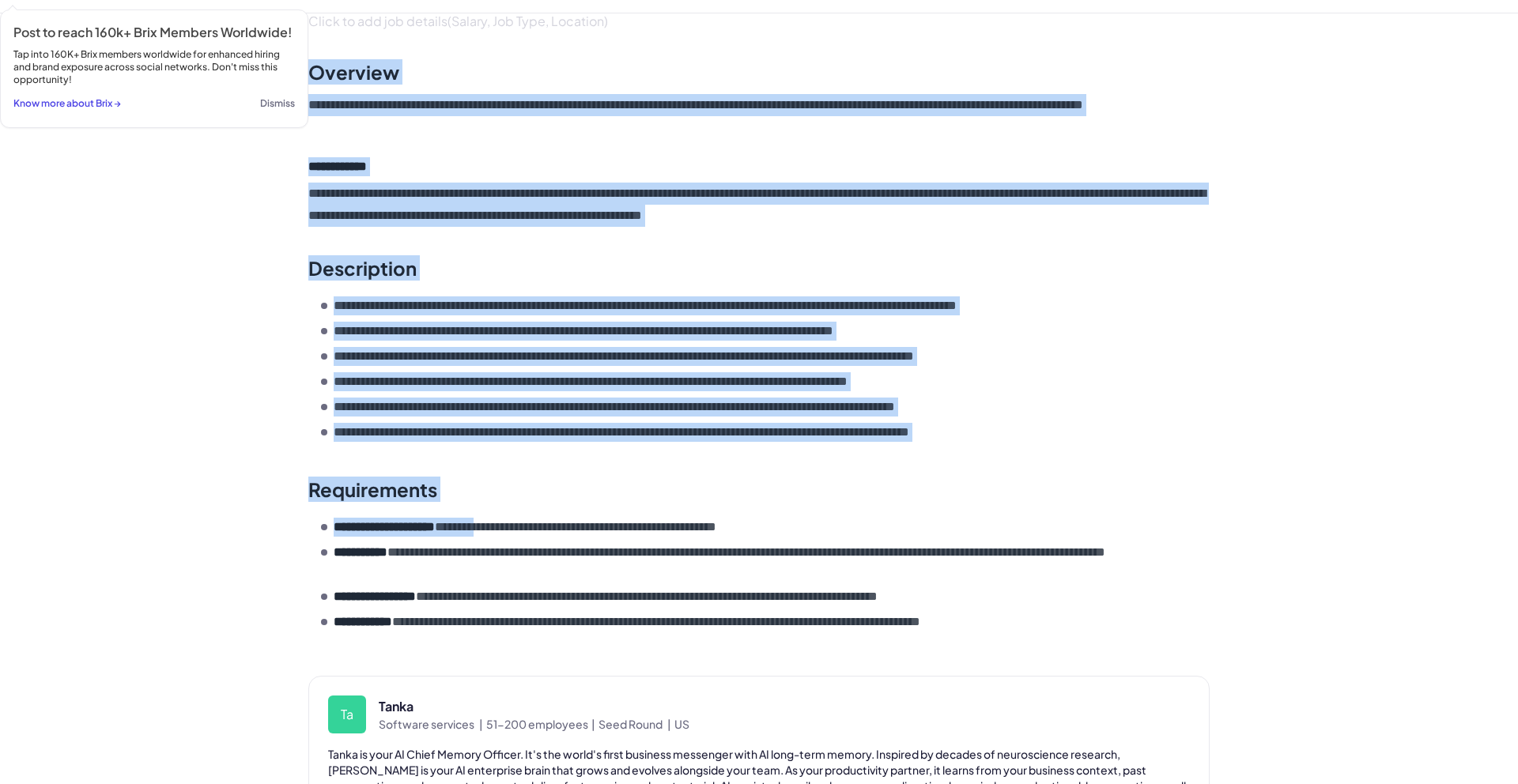
scroll to position [157, 0]
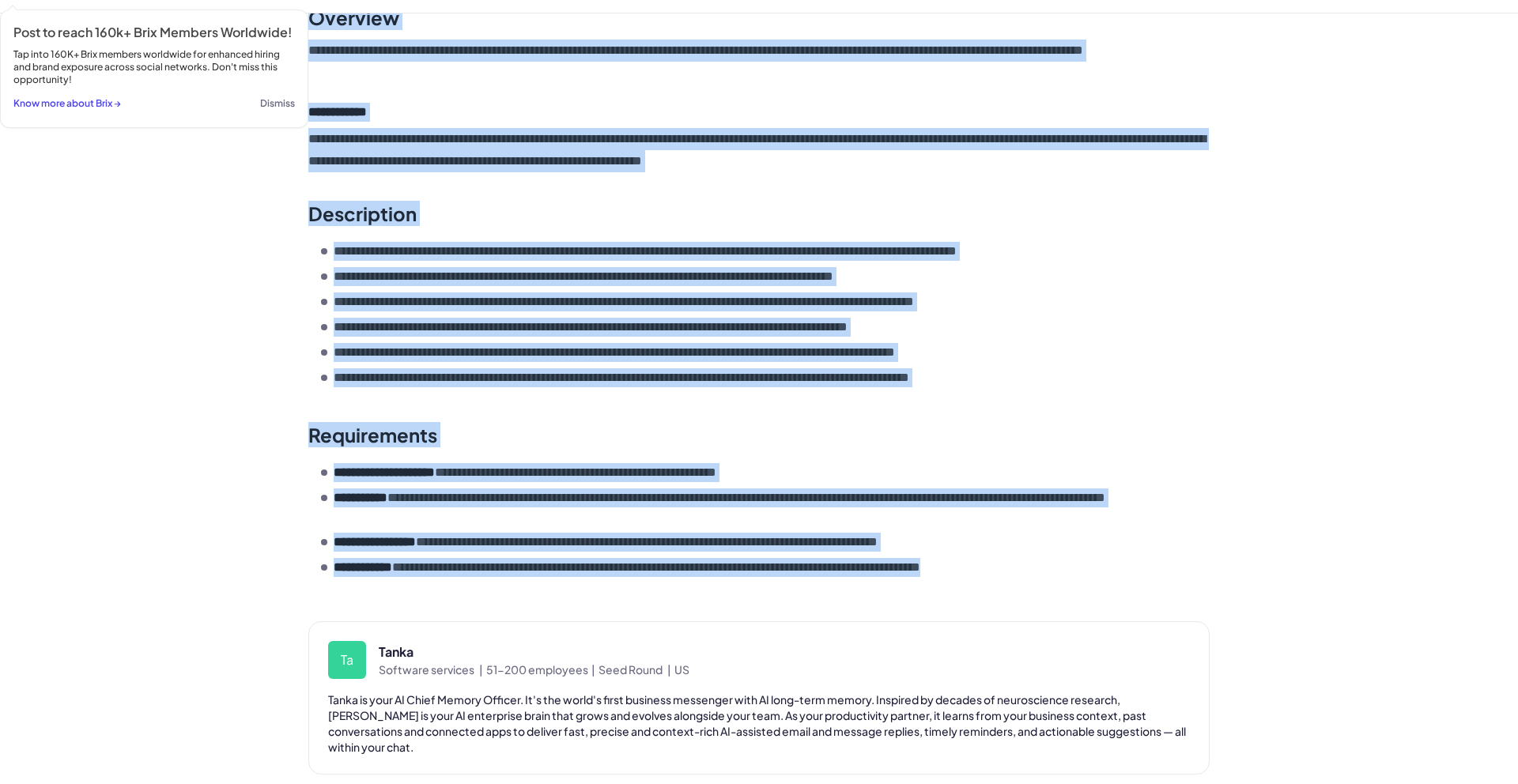
drag, startPoint x: 303, startPoint y: 181, endPoint x: 1167, endPoint y: 579, distance: 951.3
click at [1167, 578] on div "**********" at bounding box center [759, 292] width 926 height 607
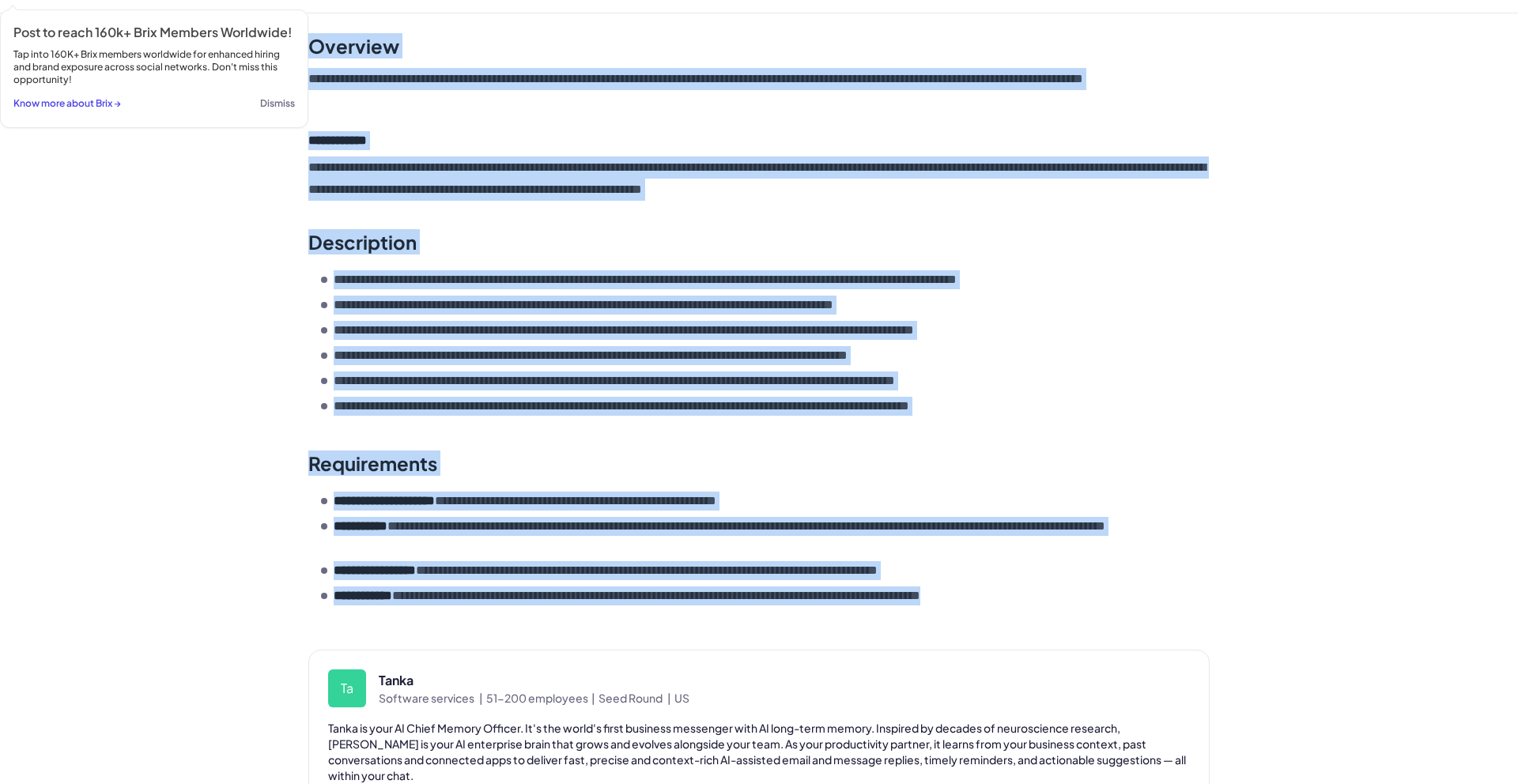
scroll to position [0, 0]
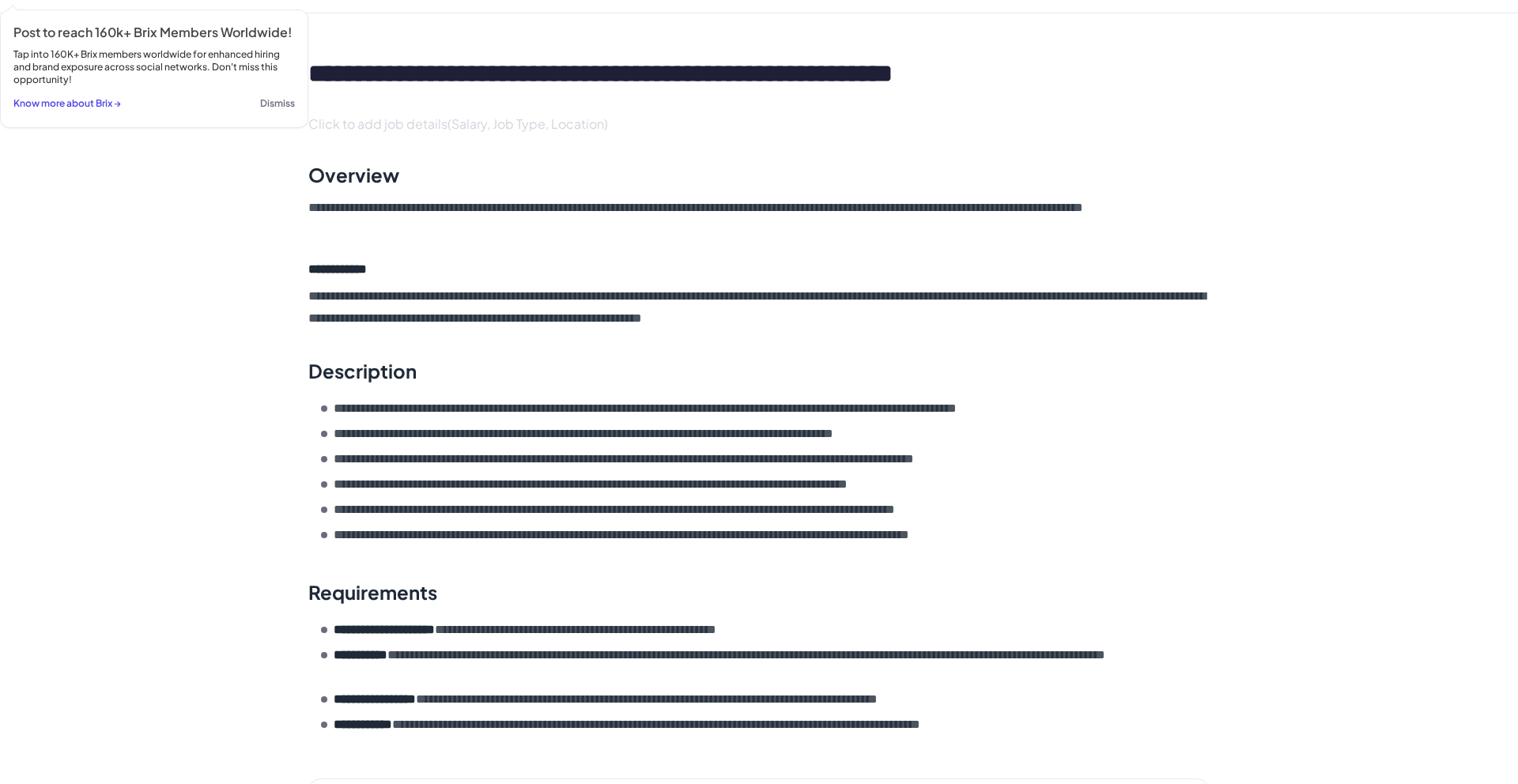
click at [494, 140] on div "Click to add job details(Salary, Job Type, Location)" at bounding box center [759, 124] width 926 height 44
click at [274, 101] on button "Dismiss" at bounding box center [277, 103] width 35 height 22
